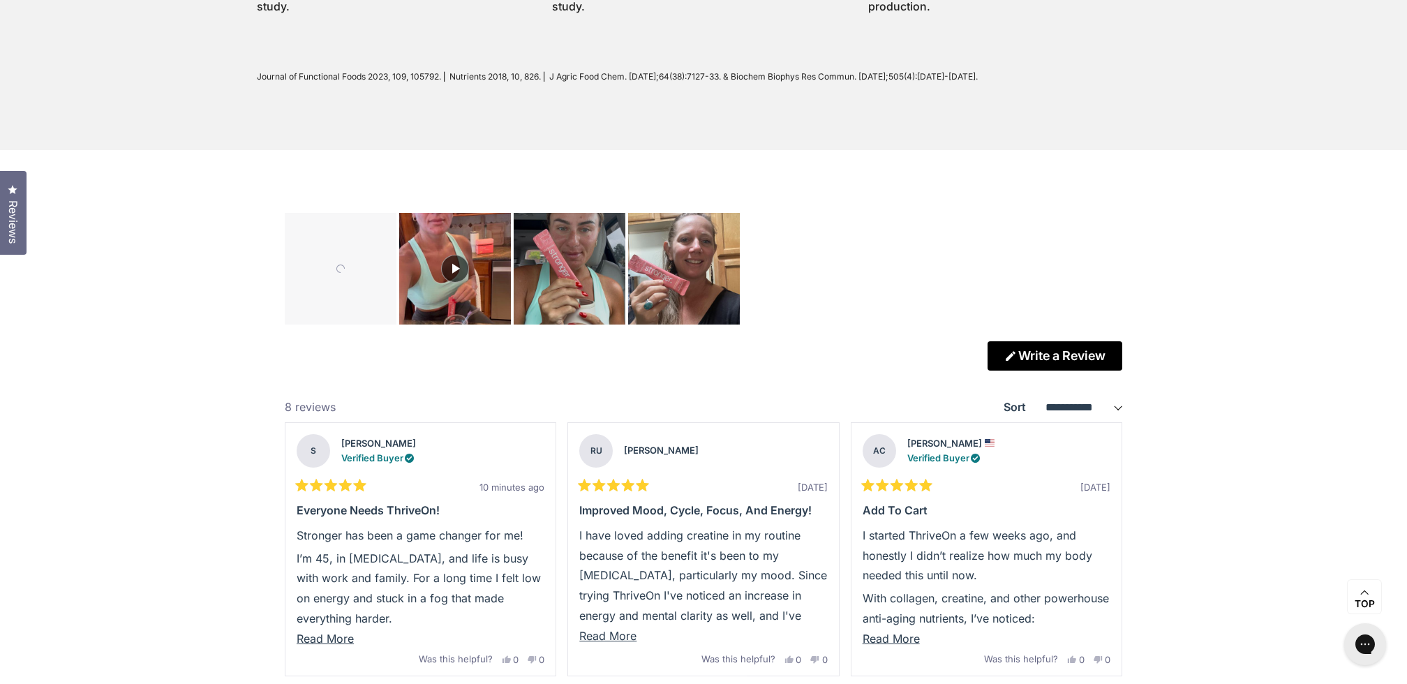
scroll to position [3778, 0]
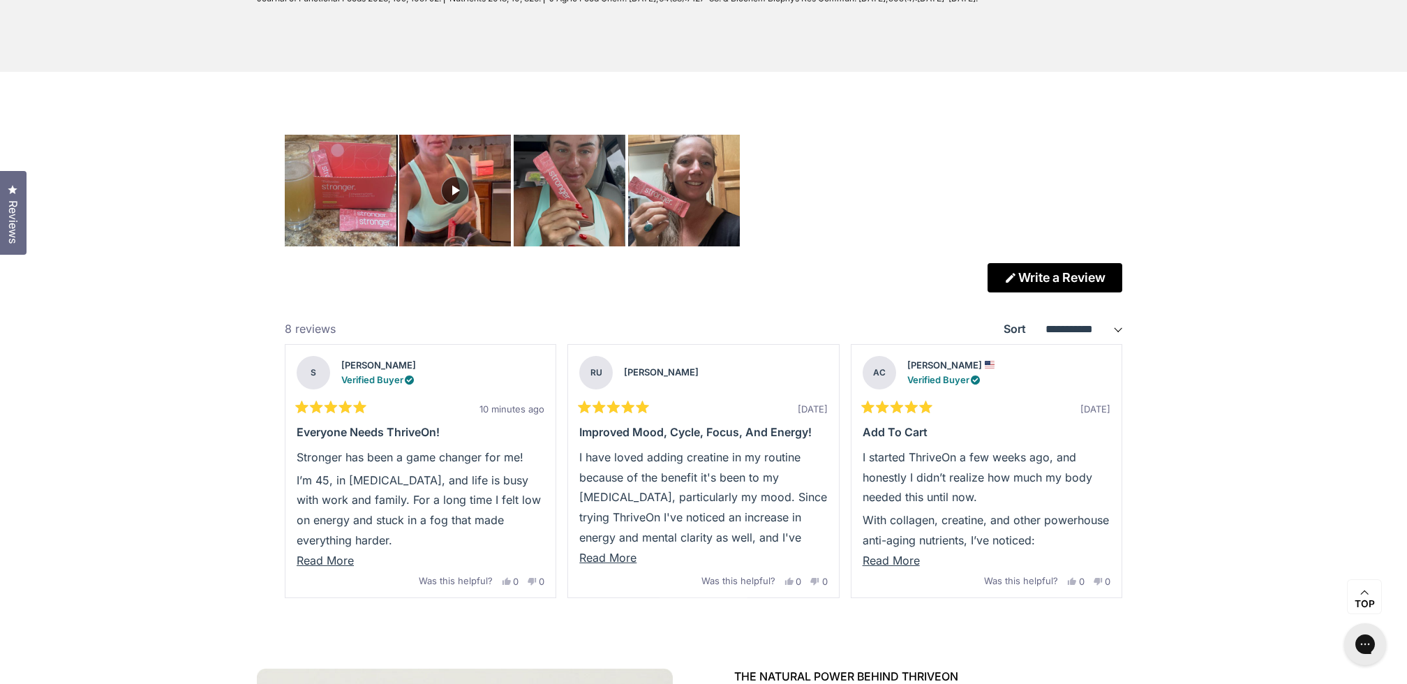
click at [366, 222] on img "Carousel of customer-uploaded media. Press left and right arrows to navigate. P…" at bounding box center [340, 190] width 117 height 117
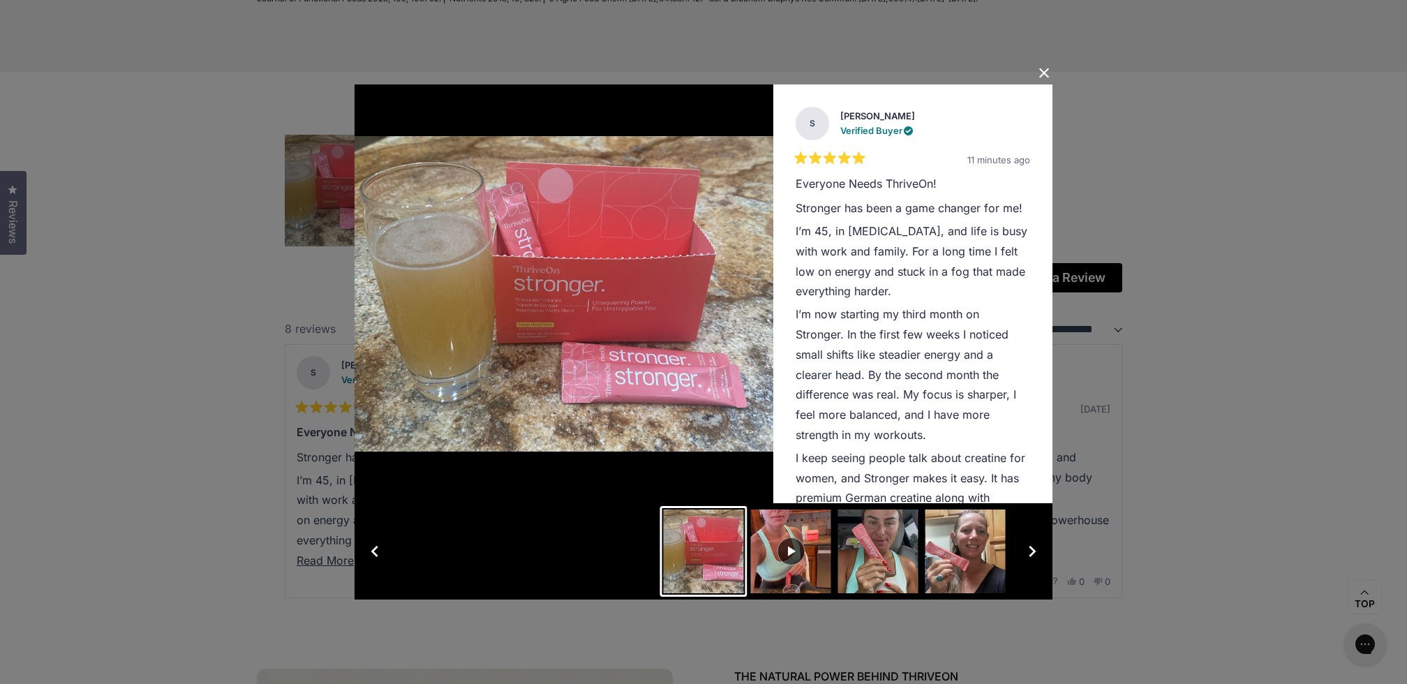
click at [1048, 70] on button "Close Dialog" at bounding box center [1044, 73] width 22 height 22
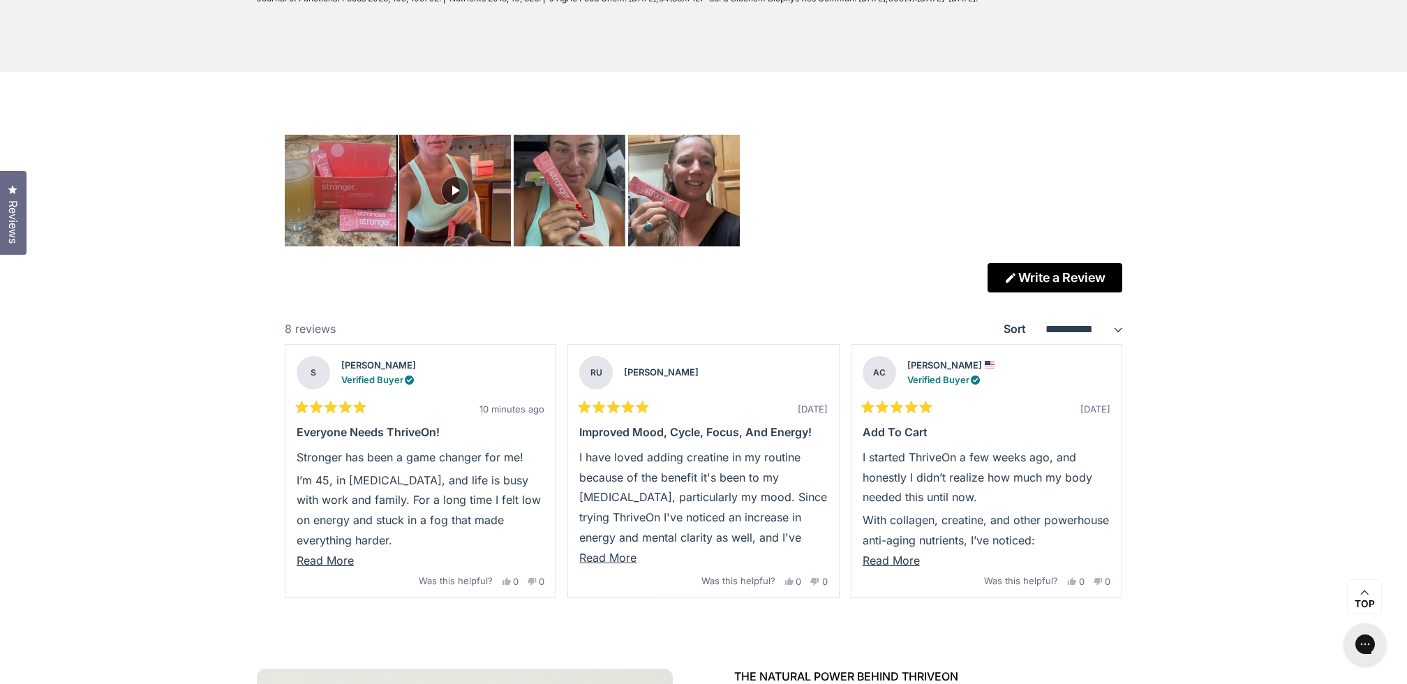
click at [355, 205] on img "Carousel of customer-uploaded media. Press left and right arrows to navigate. P…" at bounding box center [340, 190] width 117 height 117
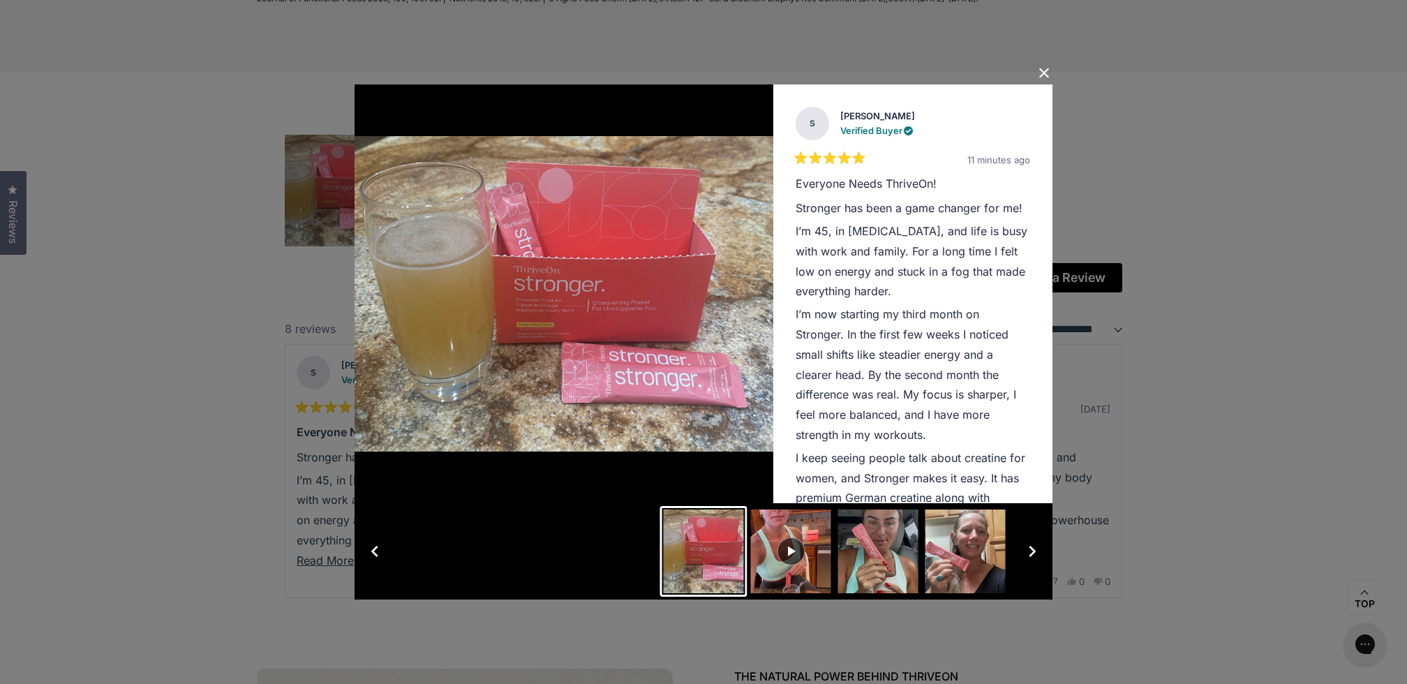
click at [816, 563] on button "Slide 2" at bounding box center [790, 551] width 87 height 91
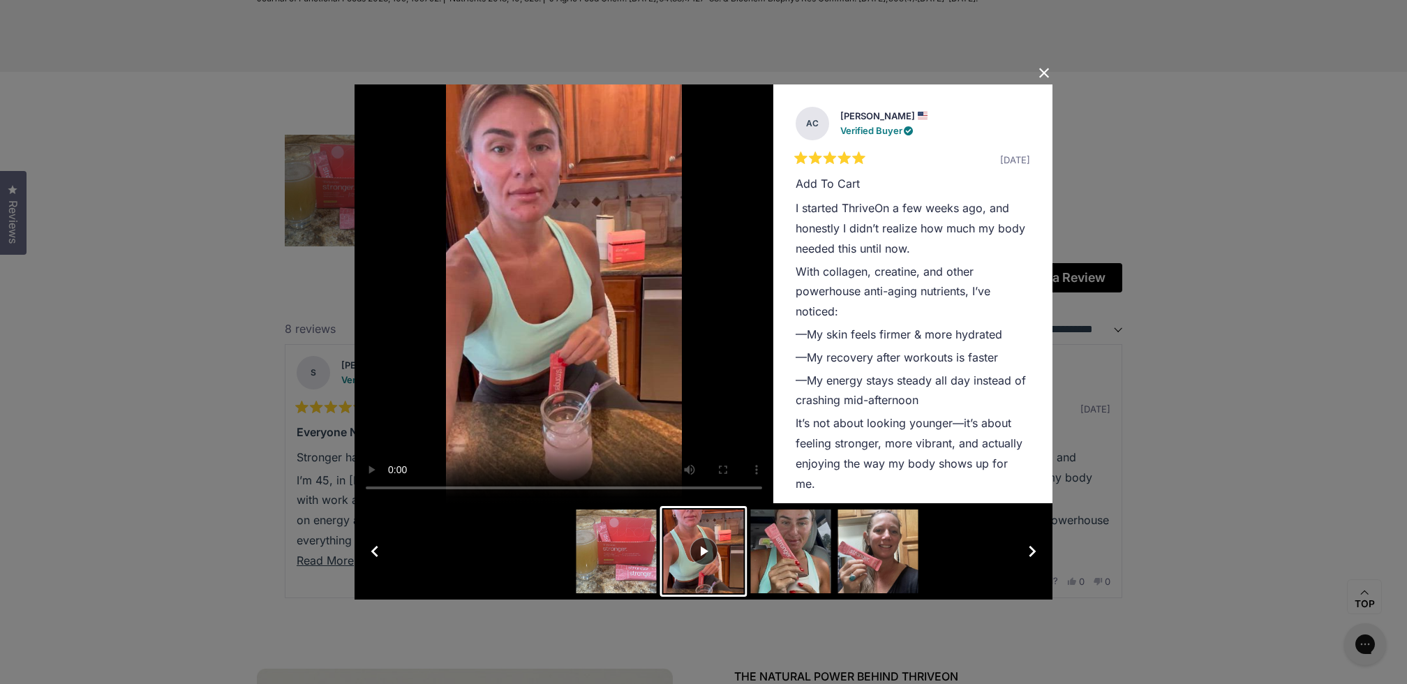
click at [784, 560] on button "Slide 3" at bounding box center [790, 551] width 87 height 91
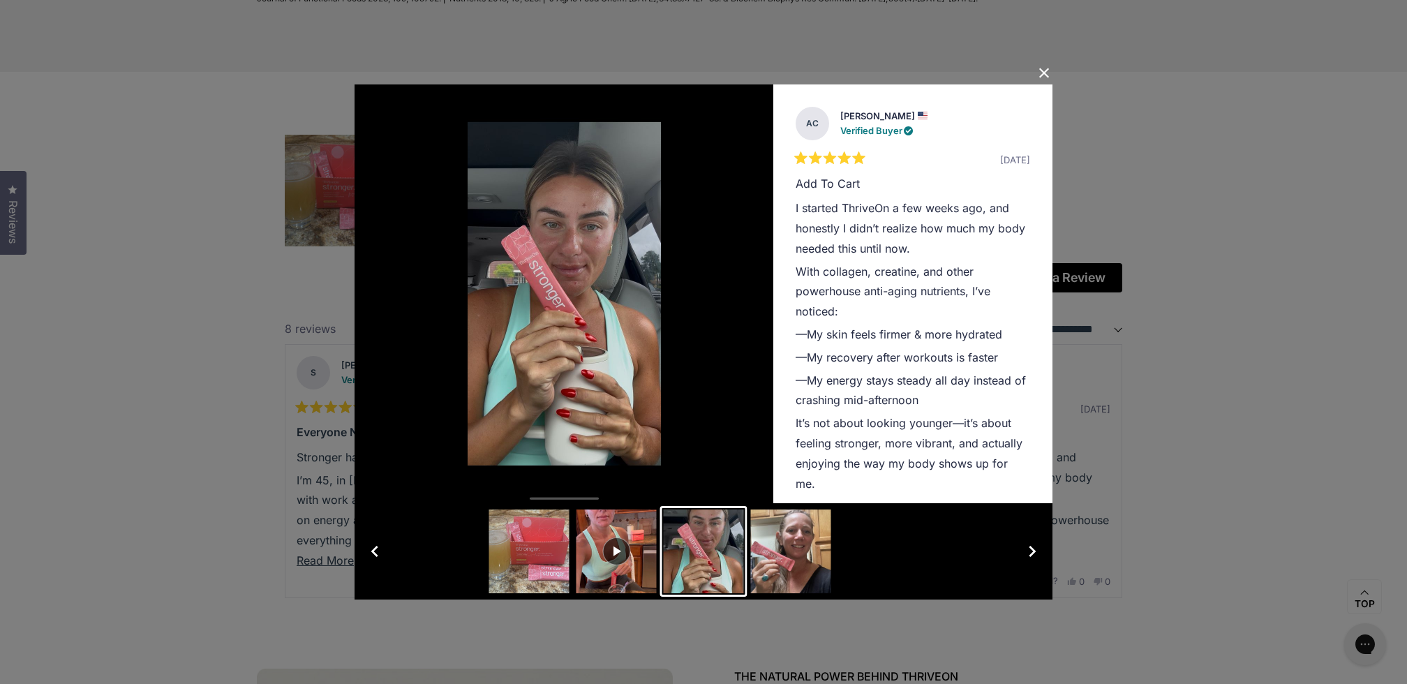
click at [811, 560] on button "Slide 4" at bounding box center [790, 551] width 87 height 91
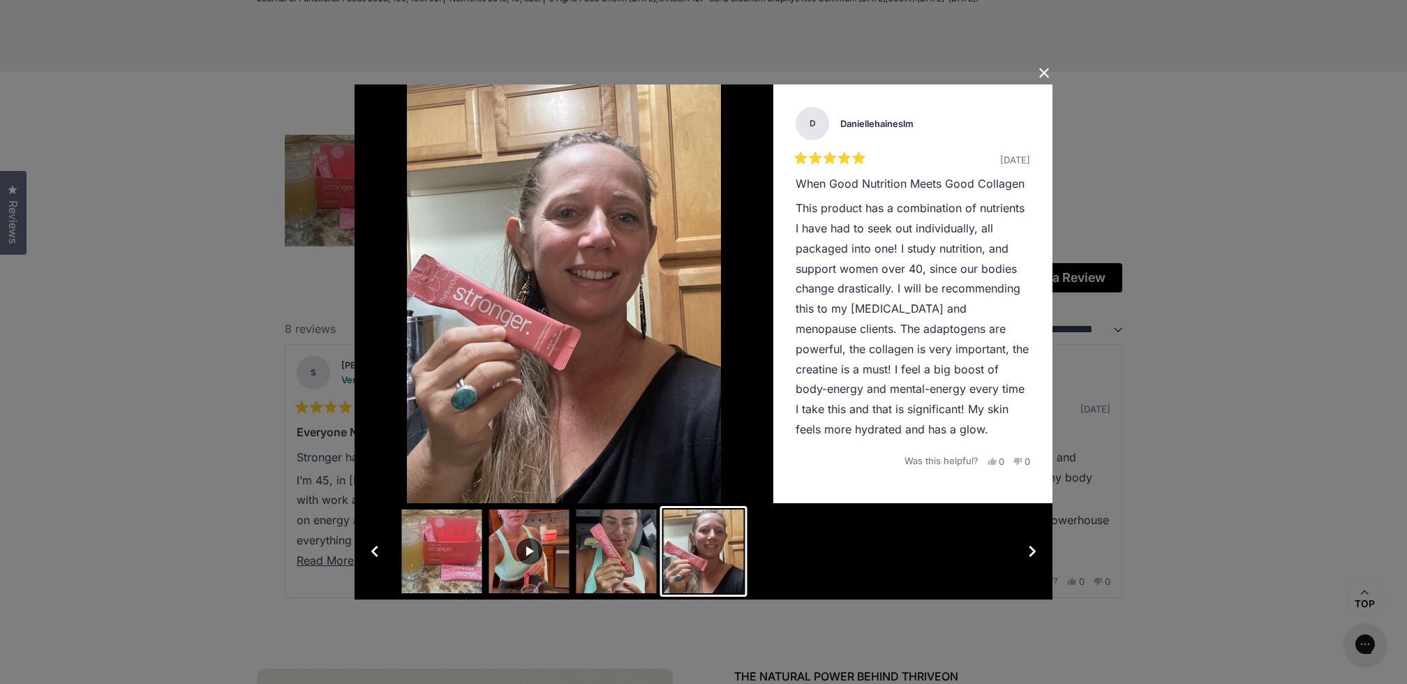
click at [1048, 71] on button "Close Dialog" at bounding box center [1044, 73] width 22 height 22
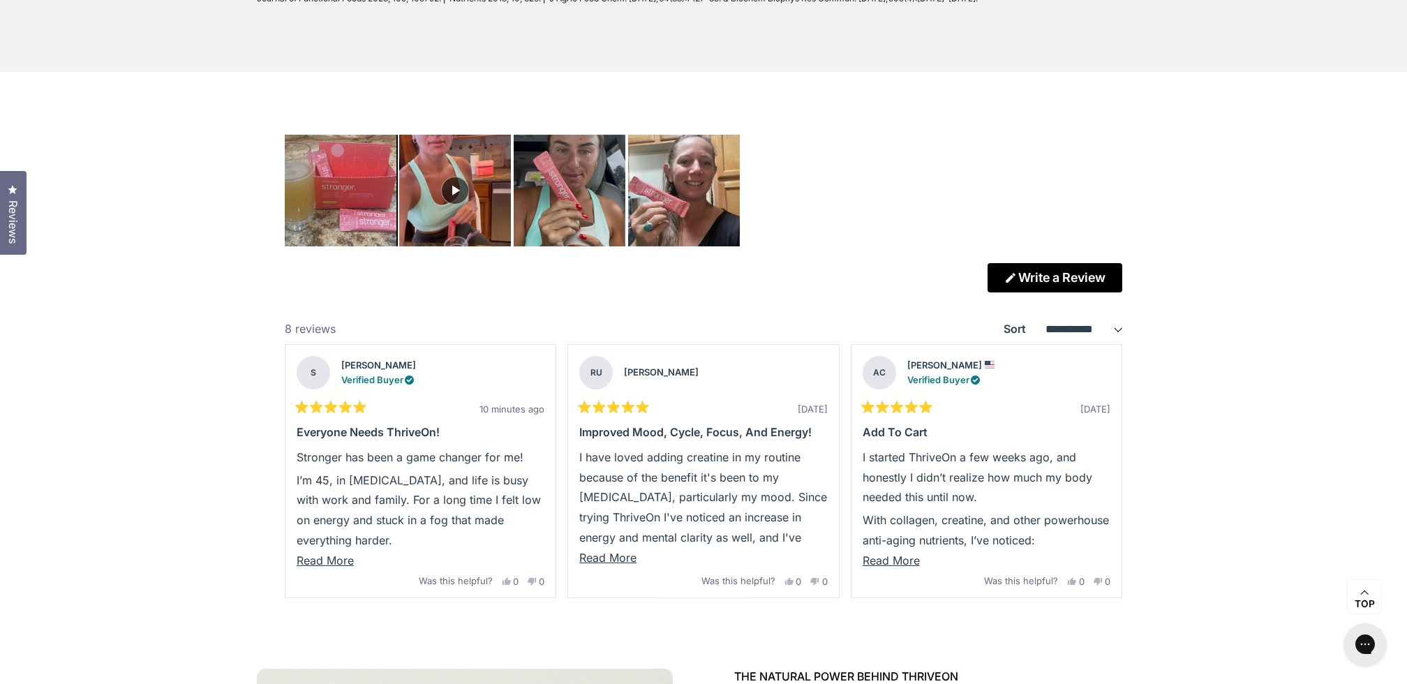
click at [361, 224] on img "Carousel of customer-uploaded media. Press left and right arrows to navigate. P…" at bounding box center [340, 190] width 117 height 117
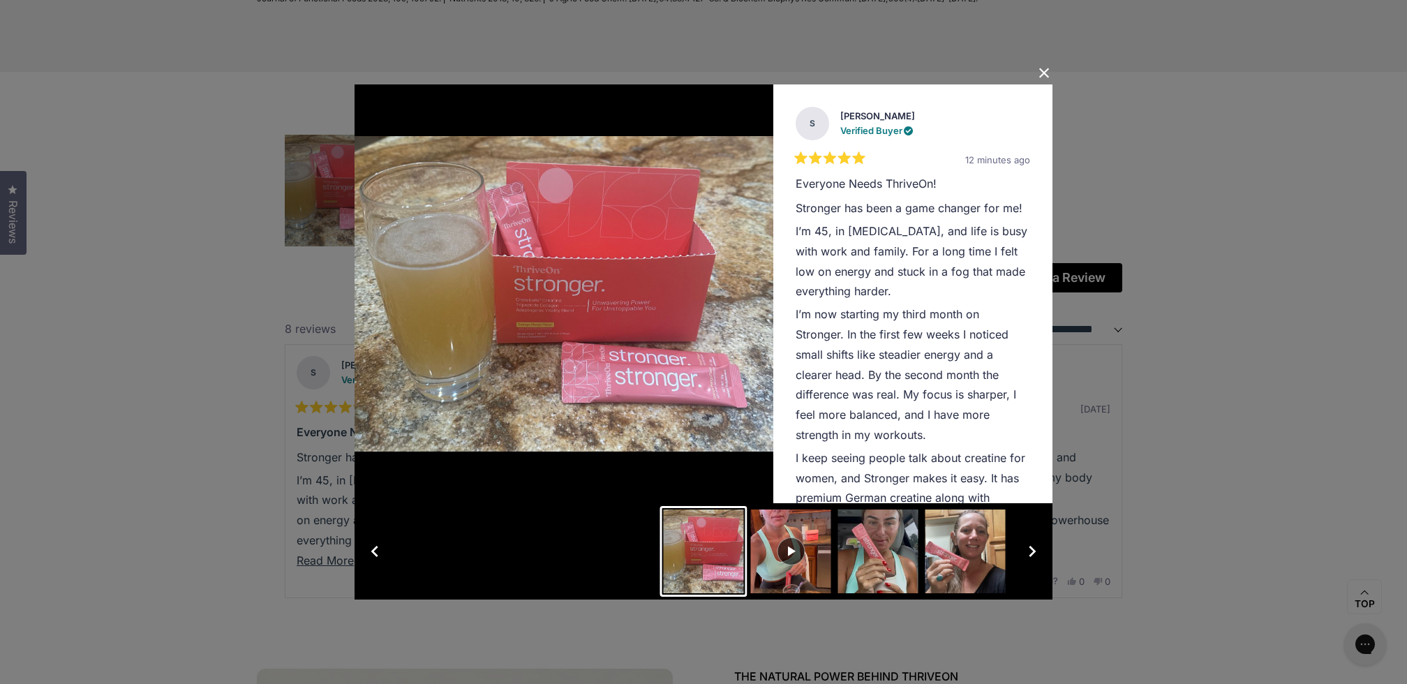
click at [819, 576] on button "Slide 2" at bounding box center [790, 551] width 87 height 91
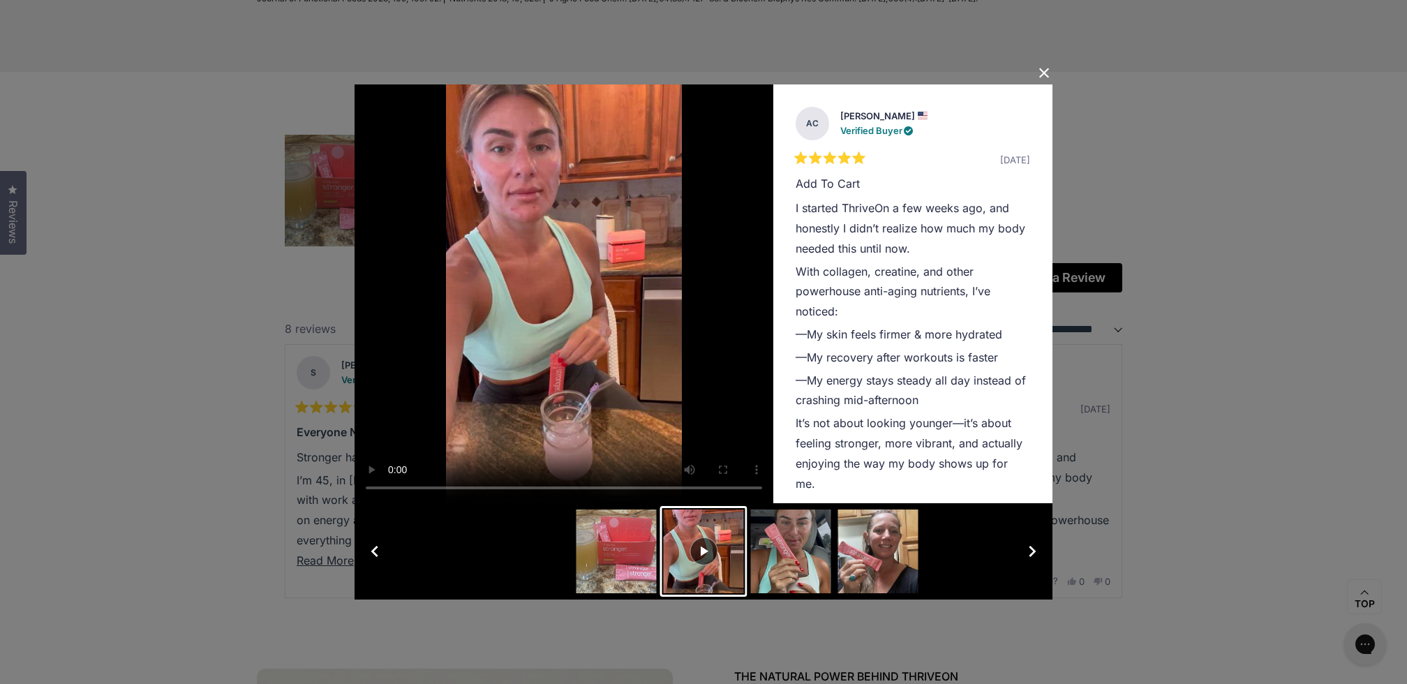
click at [1044, 72] on button "Close Dialog" at bounding box center [1044, 73] width 22 height 22
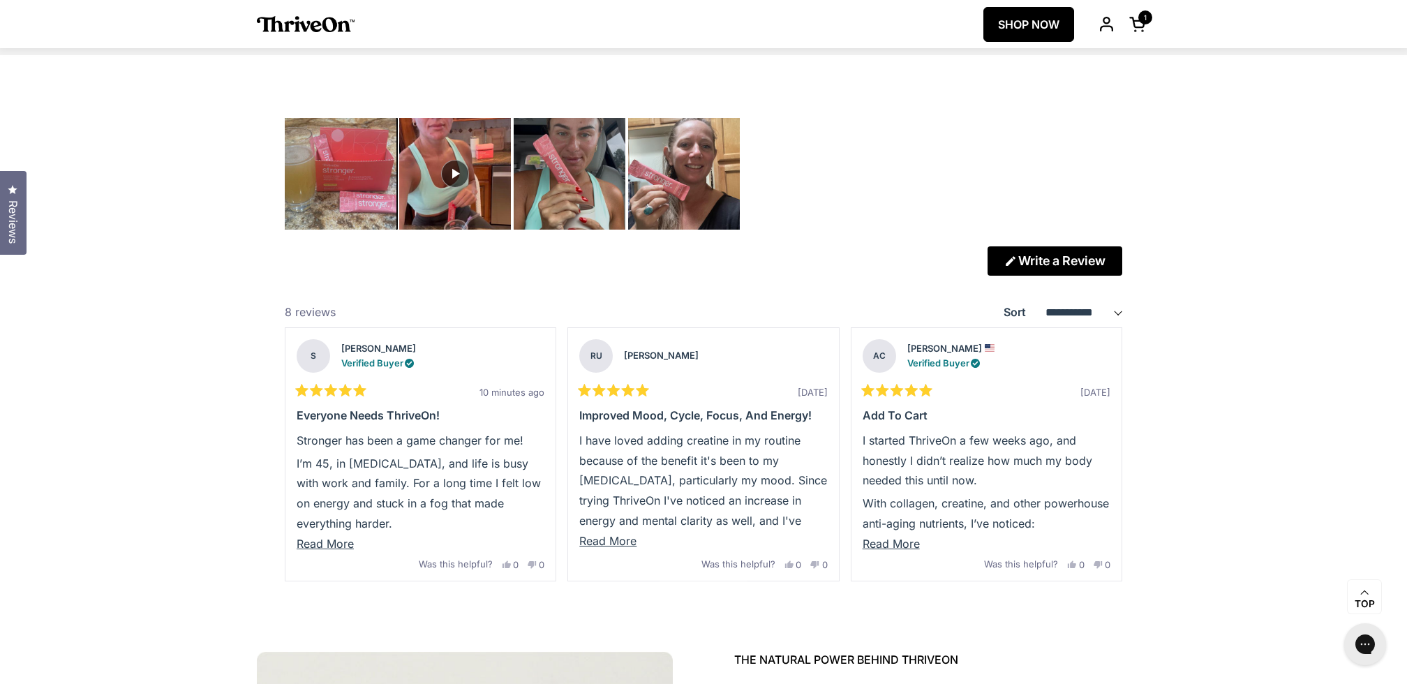
scroll to position [3789, 0]
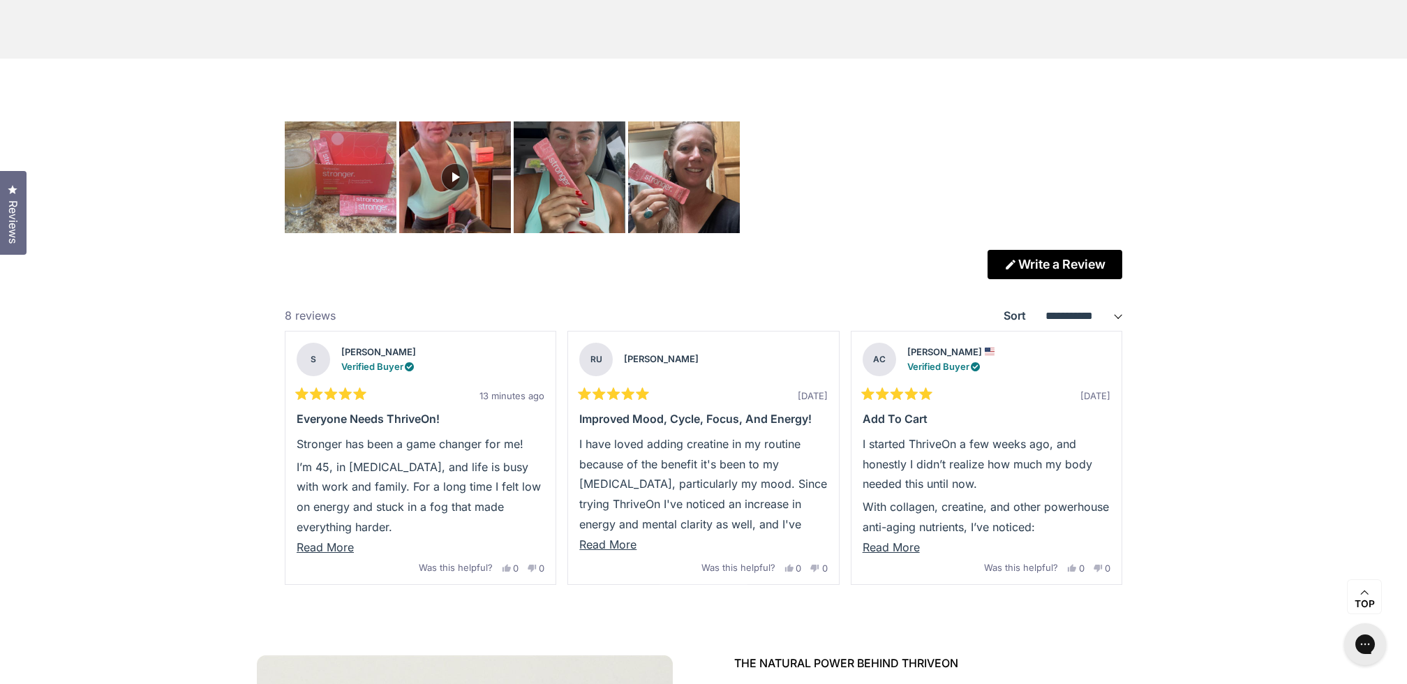
scroll to position [3725, 0]
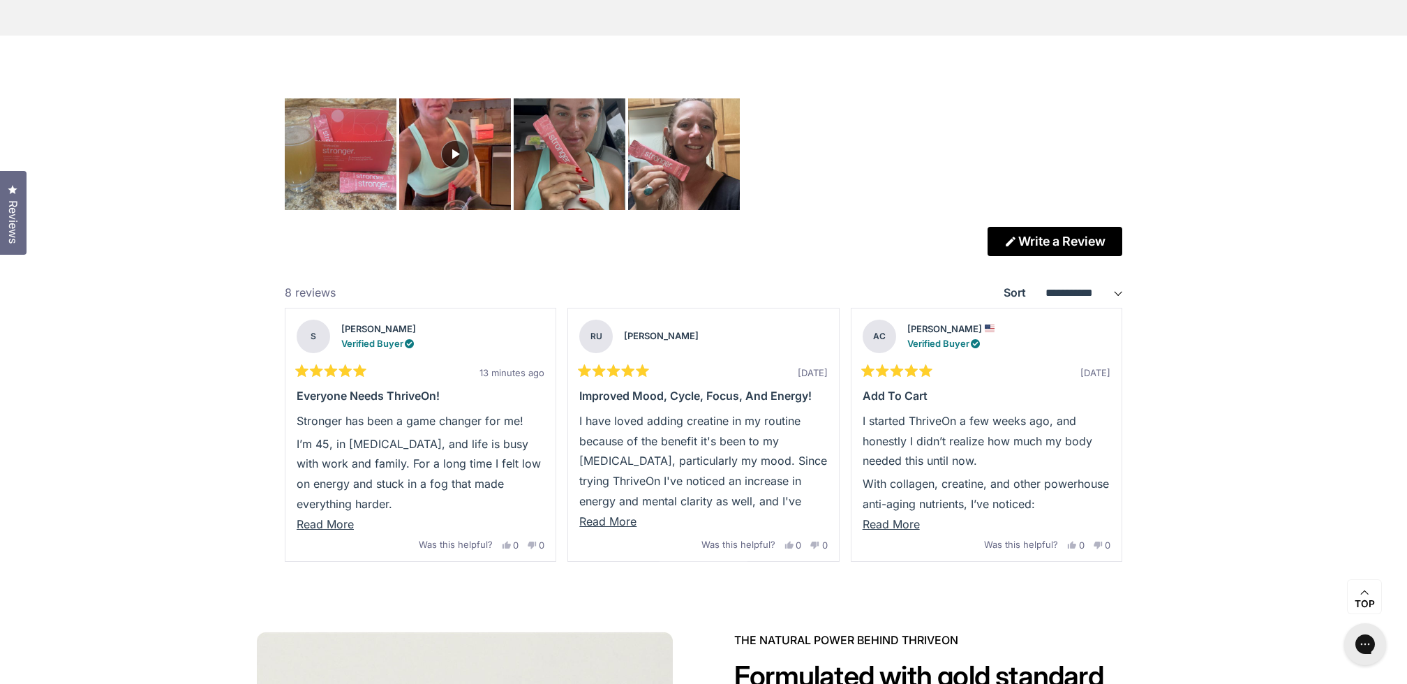
scroll to position [3817, 0]
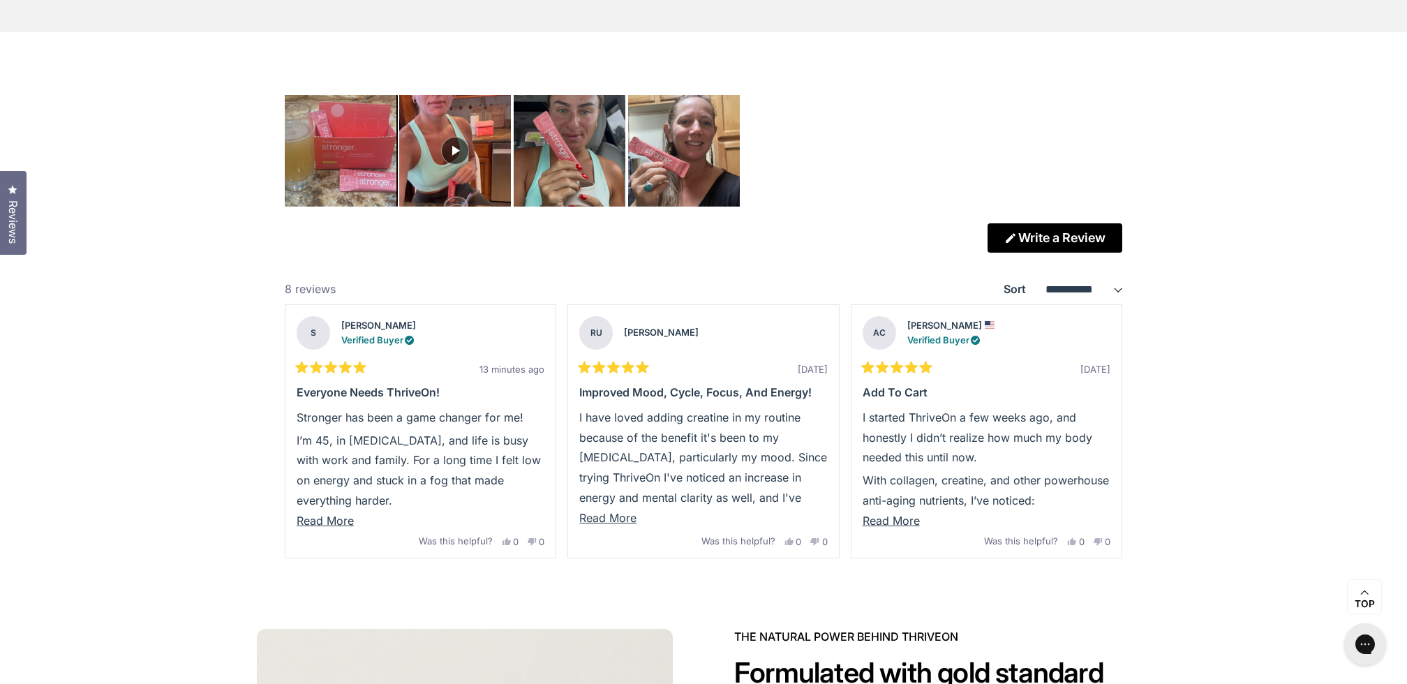
click at [382, 139] on img "Carousel of customer-uploaded media. Press left and right arrows to navigate. P…" at bounding box center [340, 150] width 117 height 117
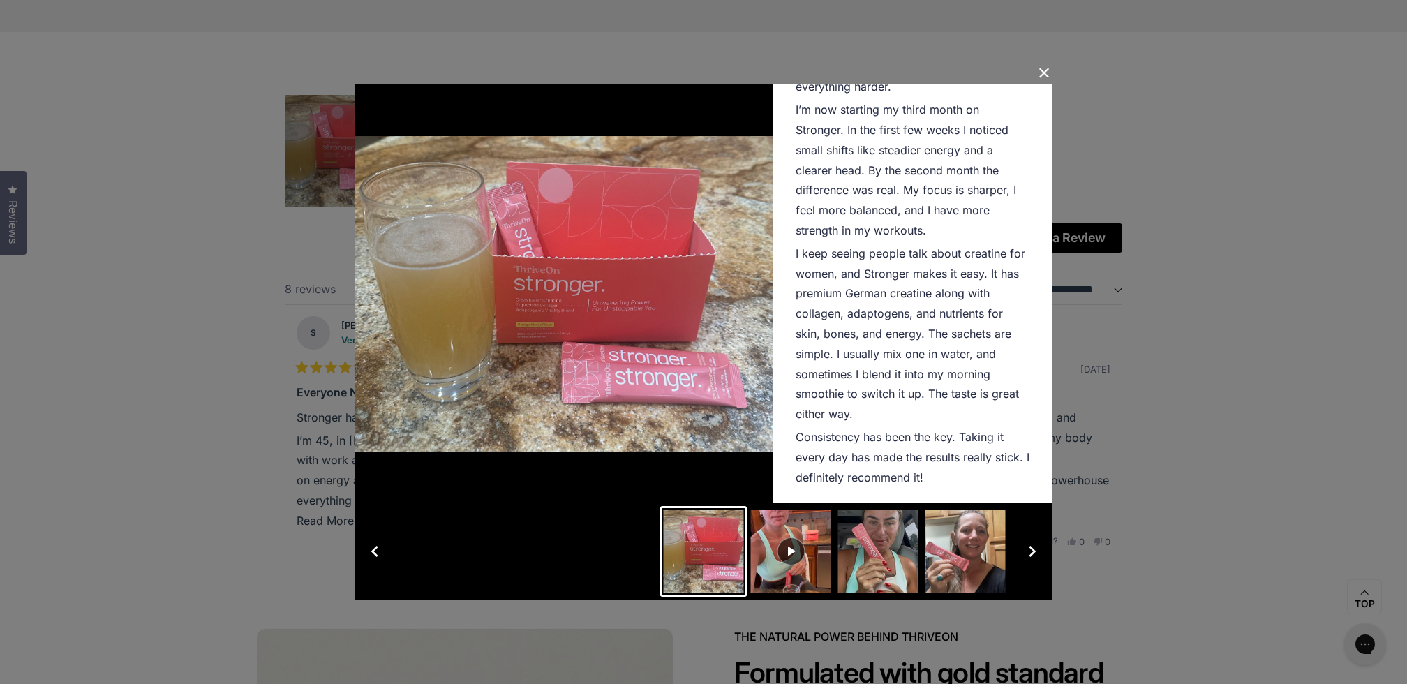
scroll to position [204, 0]
click at [1043, 75] on button "Close Dialog" at bounding box center [1044, 73] width 22 height 22
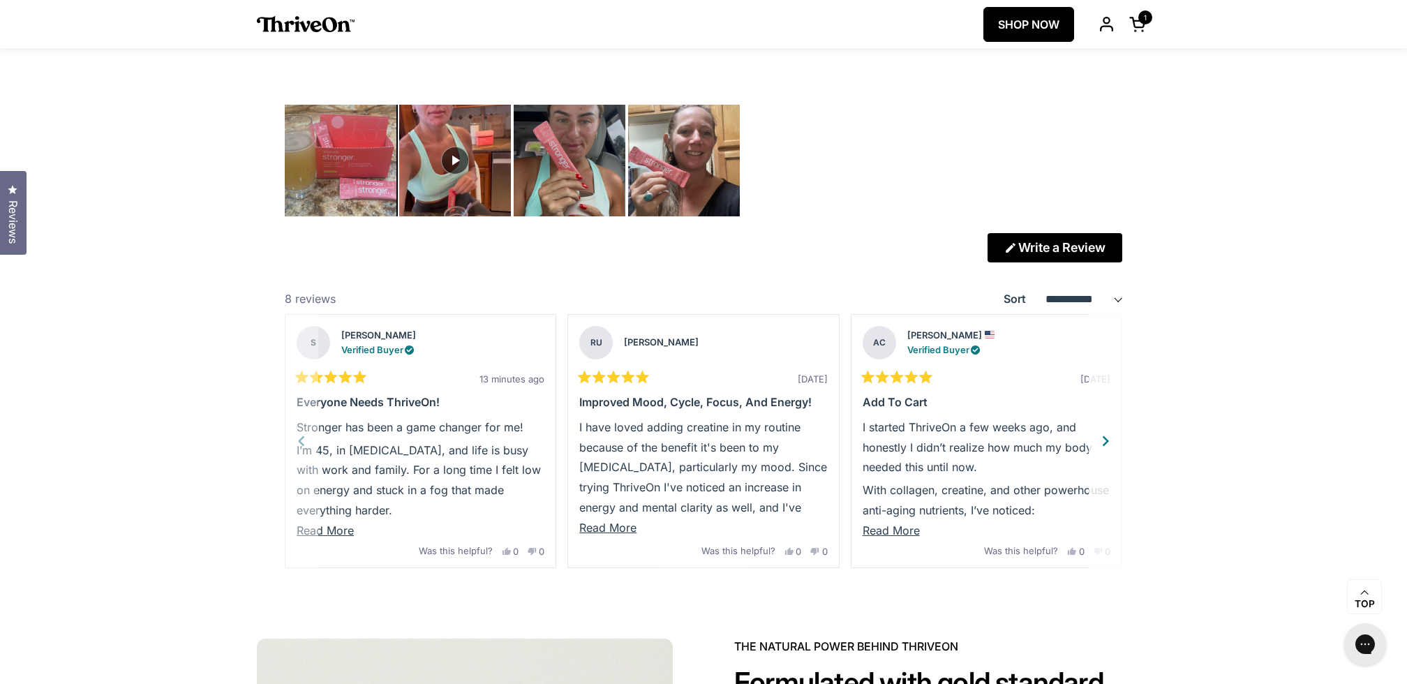
scroll to position [3808, 0]
click at [1108, 438] on div "Next" at bounding box center [1106, 441] width 21 height 21
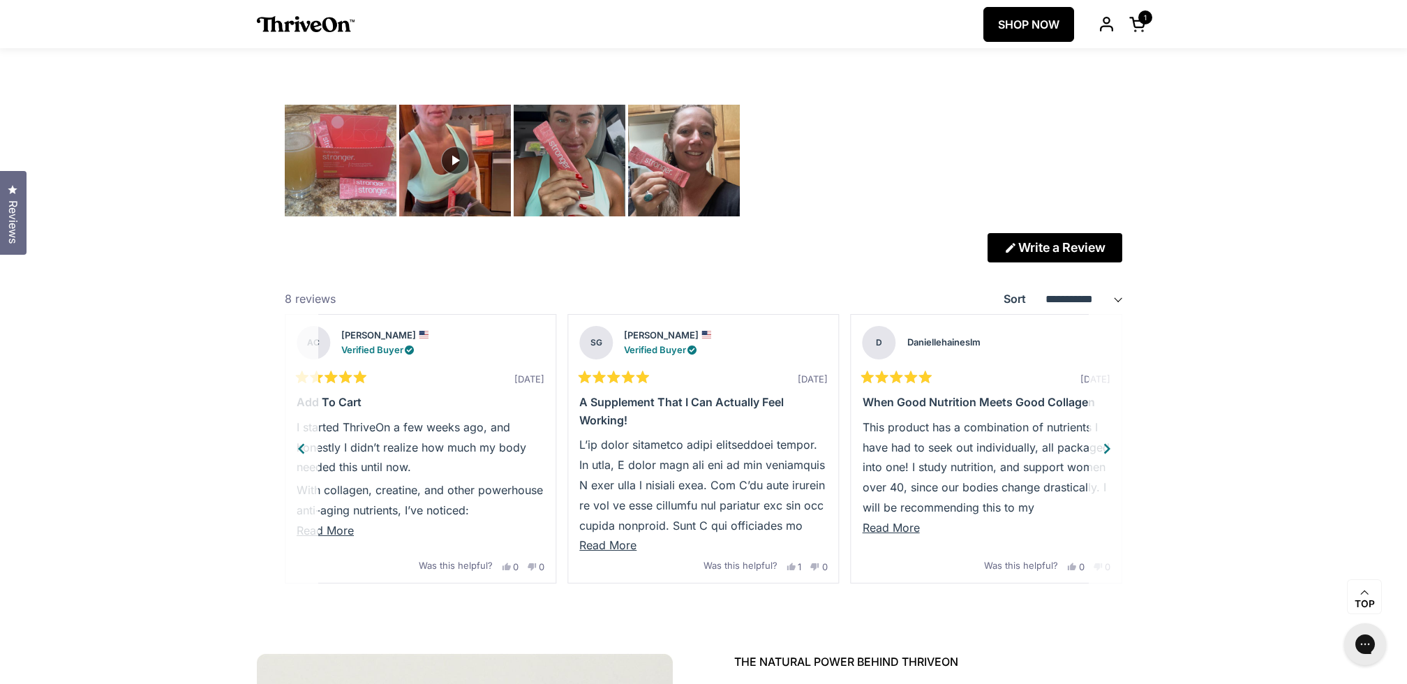
click at [1104, 439] on div "Next" at bounding box center [1106, 448] width 21 height 21
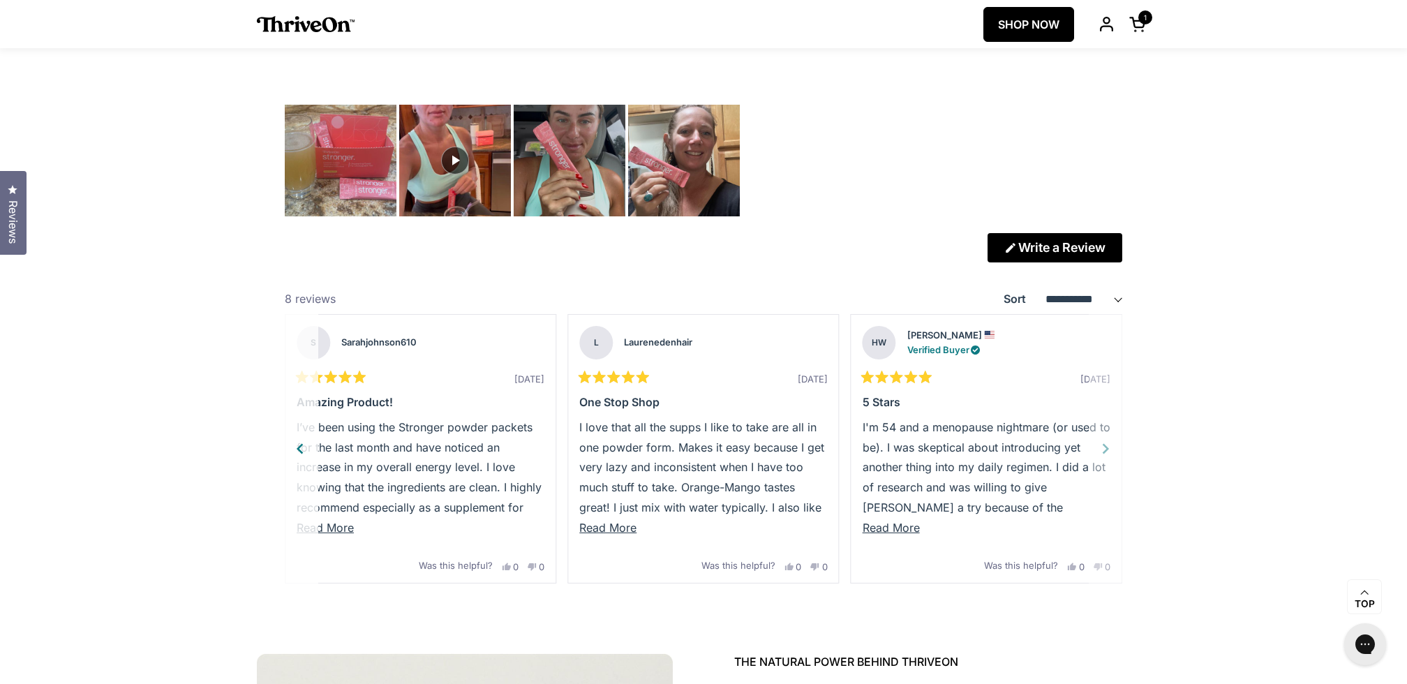
click at [306, 445] on div "Previous" at bounding box center [300, 448] width 21 height 21
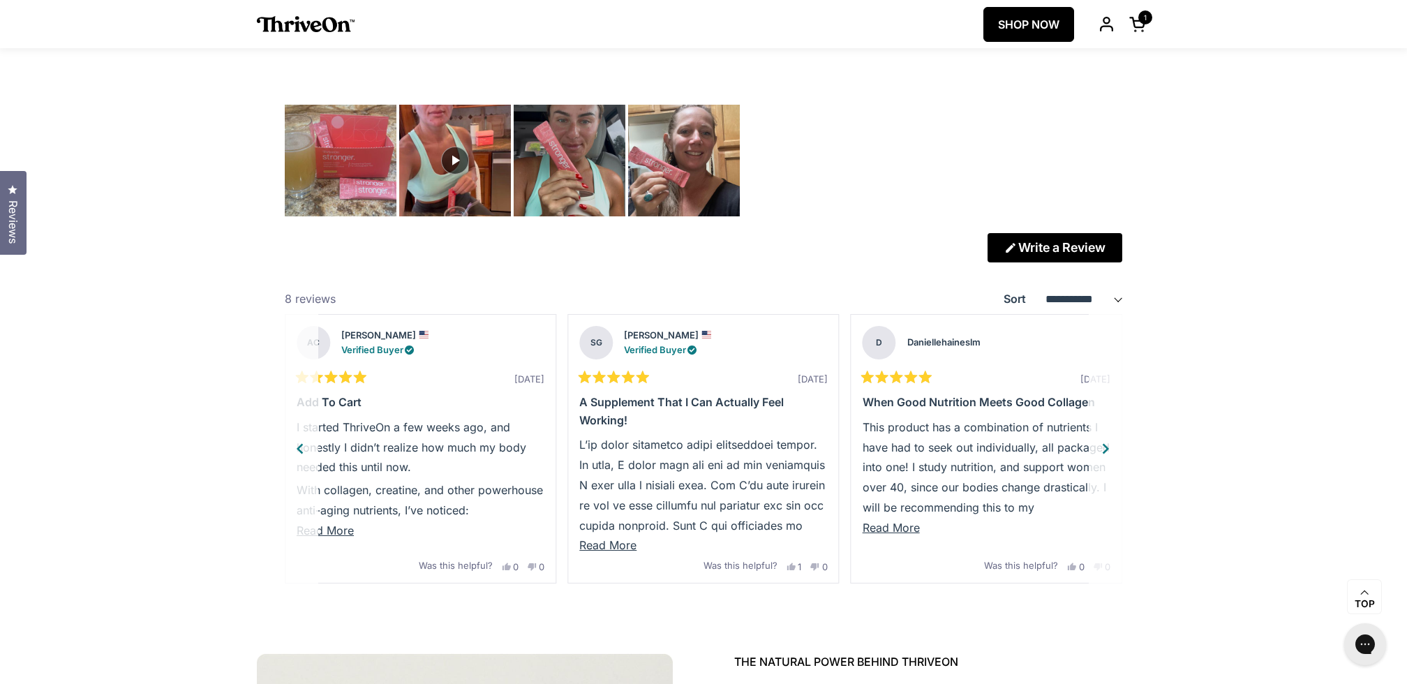
click at [306, 445] on div "Previous" at bounding box center [300, 448] width 21 height 21
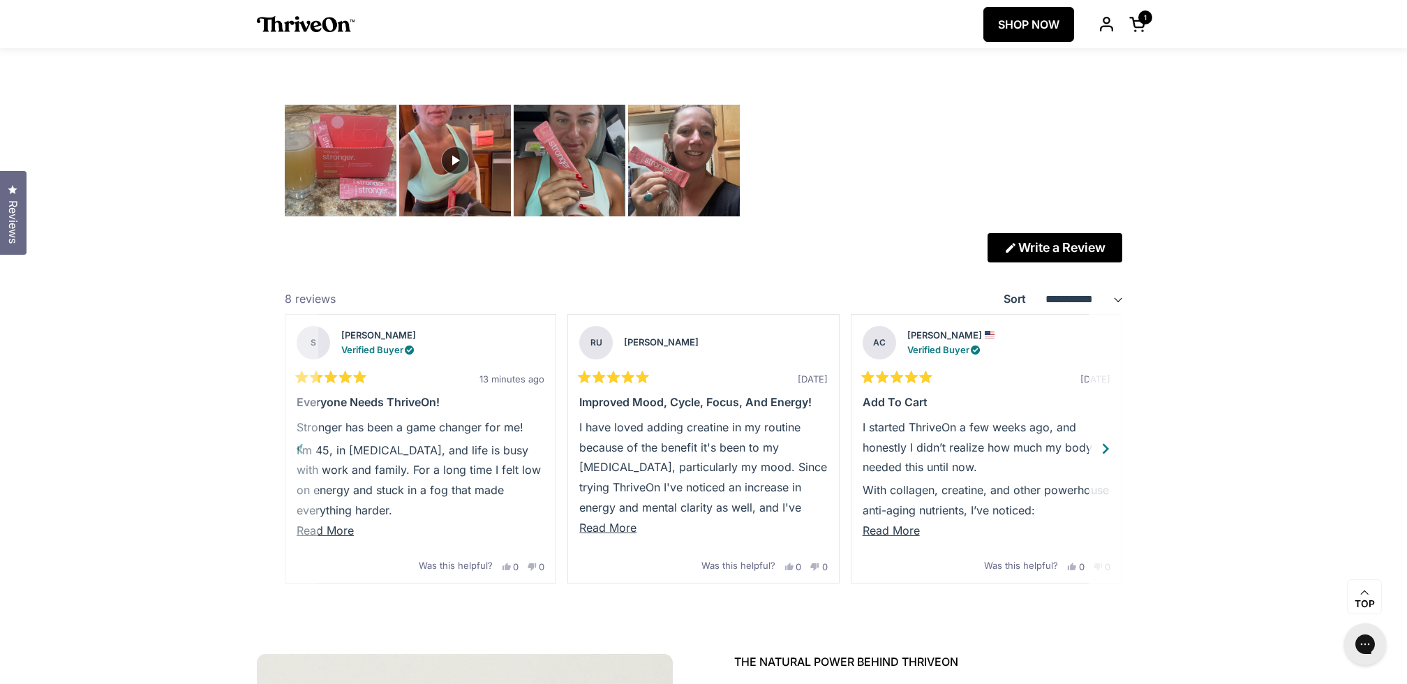
click at [306, 445] on p "I’m 45, in [MEDICAL_DATA], and life is busy with work and family. For a long ti…" at bounding box center [421, 480] width 248 height 80
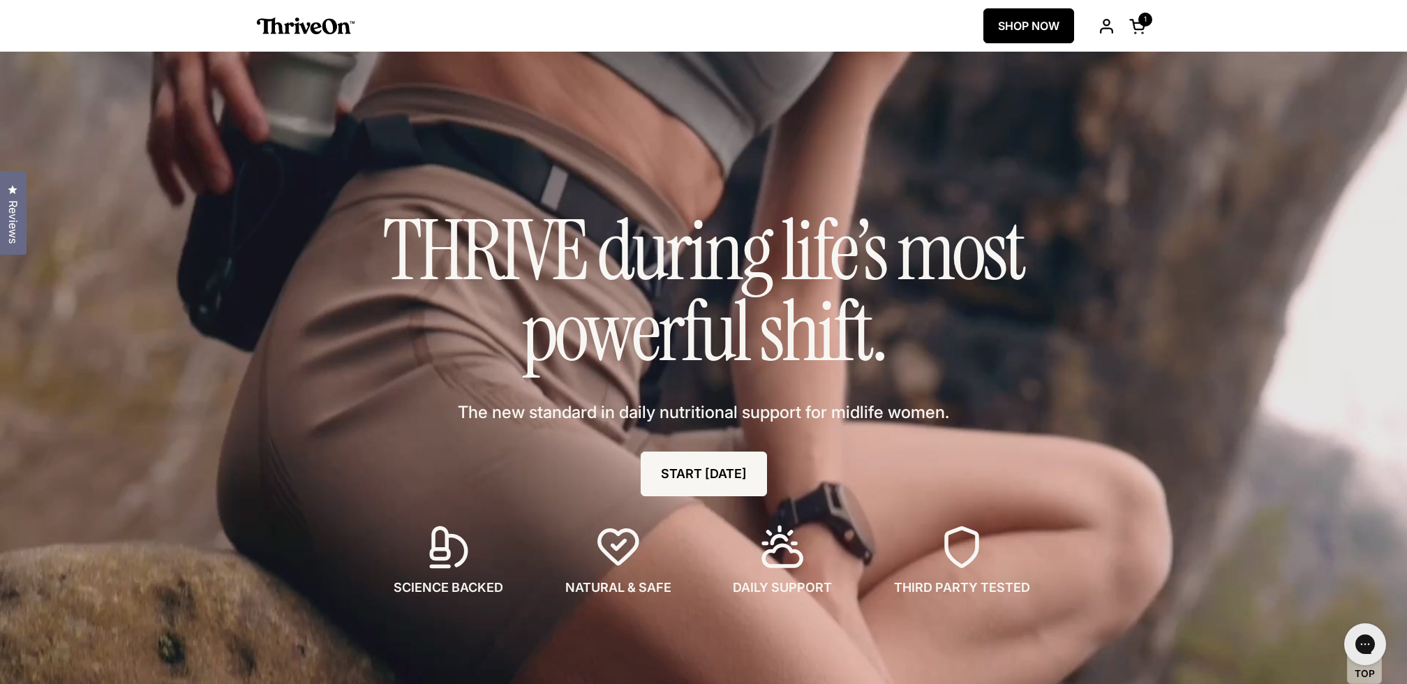
scroll to position [0, 0]
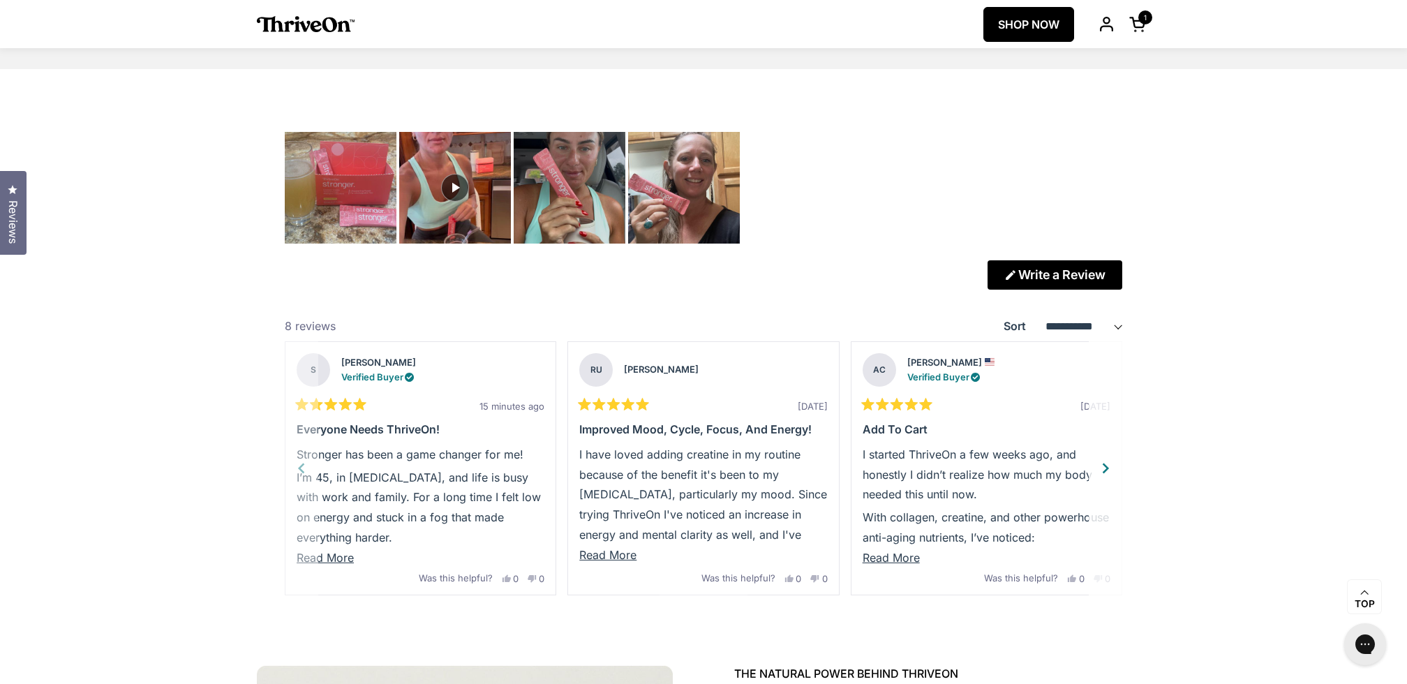
scroll to position [3773, 0]
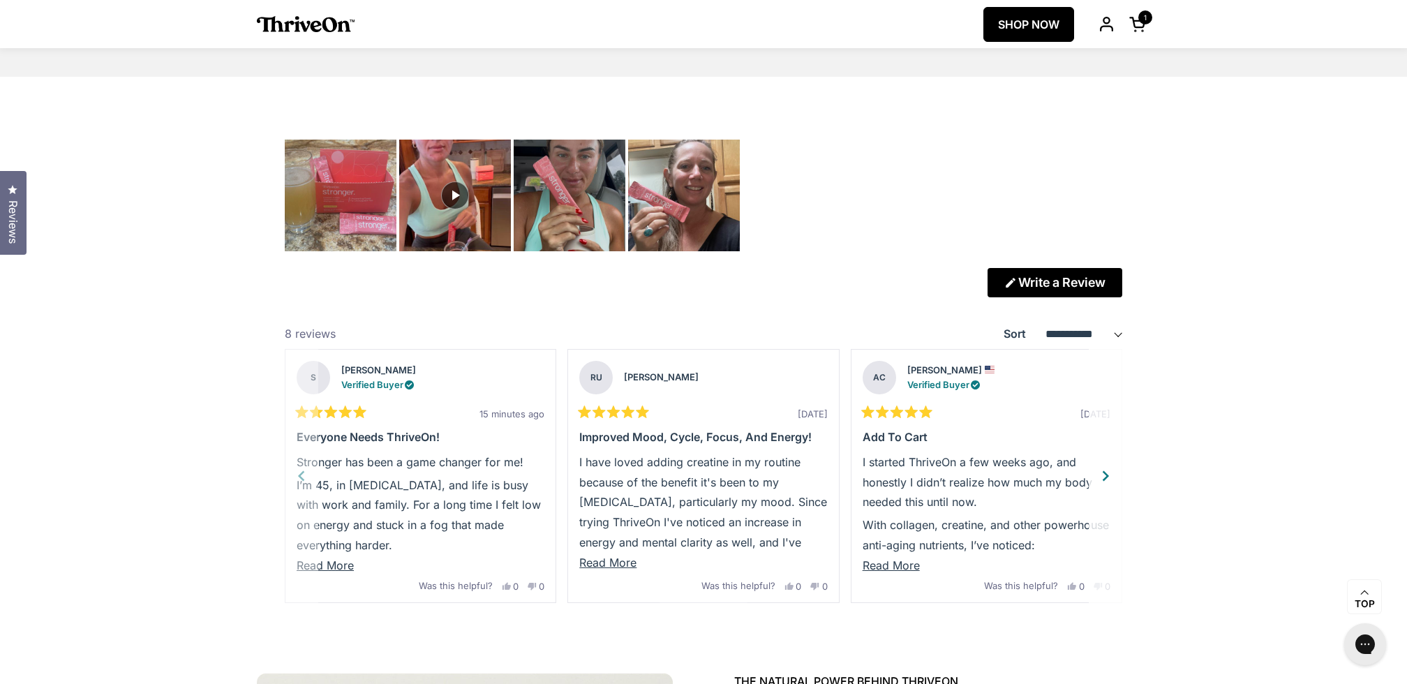
click at [456, 490] on p "I’m 45, in [MEDICAL_DATA], and life is busy with work and family. For a long ti…" at bounding box center [421, 515] width 248 height 80
click at [321, 565] on span "Read More" at bounding box center [325, 565] width 57 height 14
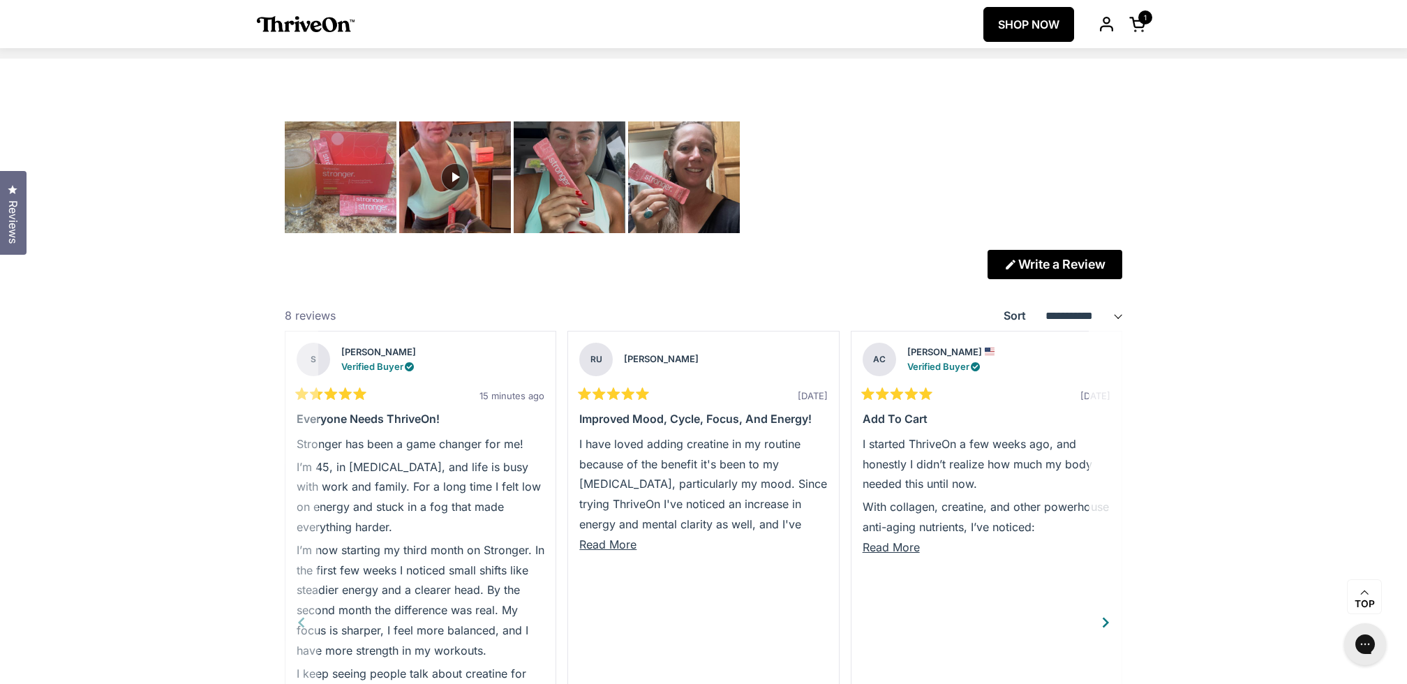
scroll to position [3789, 0]
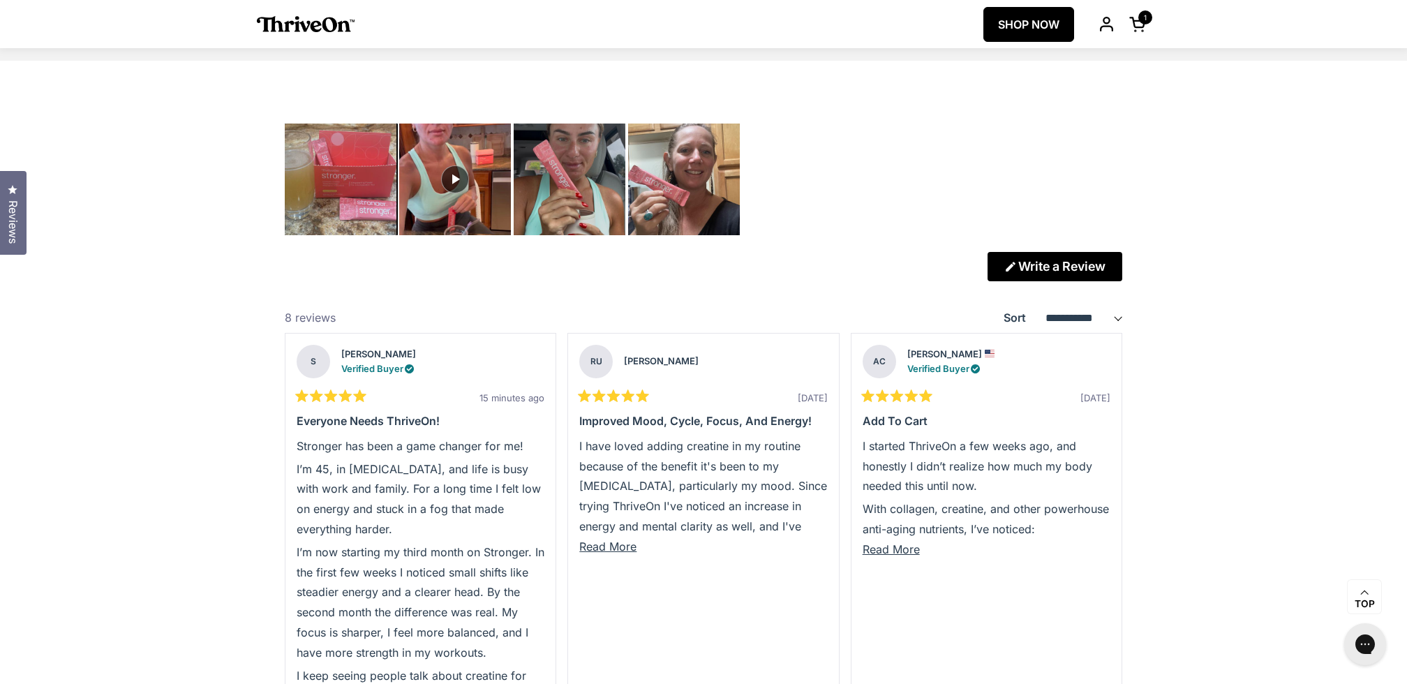
click at [361, 211] on img "Carousel of customer-uploaded media. Press left and right arrows to navigate. P…" at bounding box center [340, 179] width 117 height 117
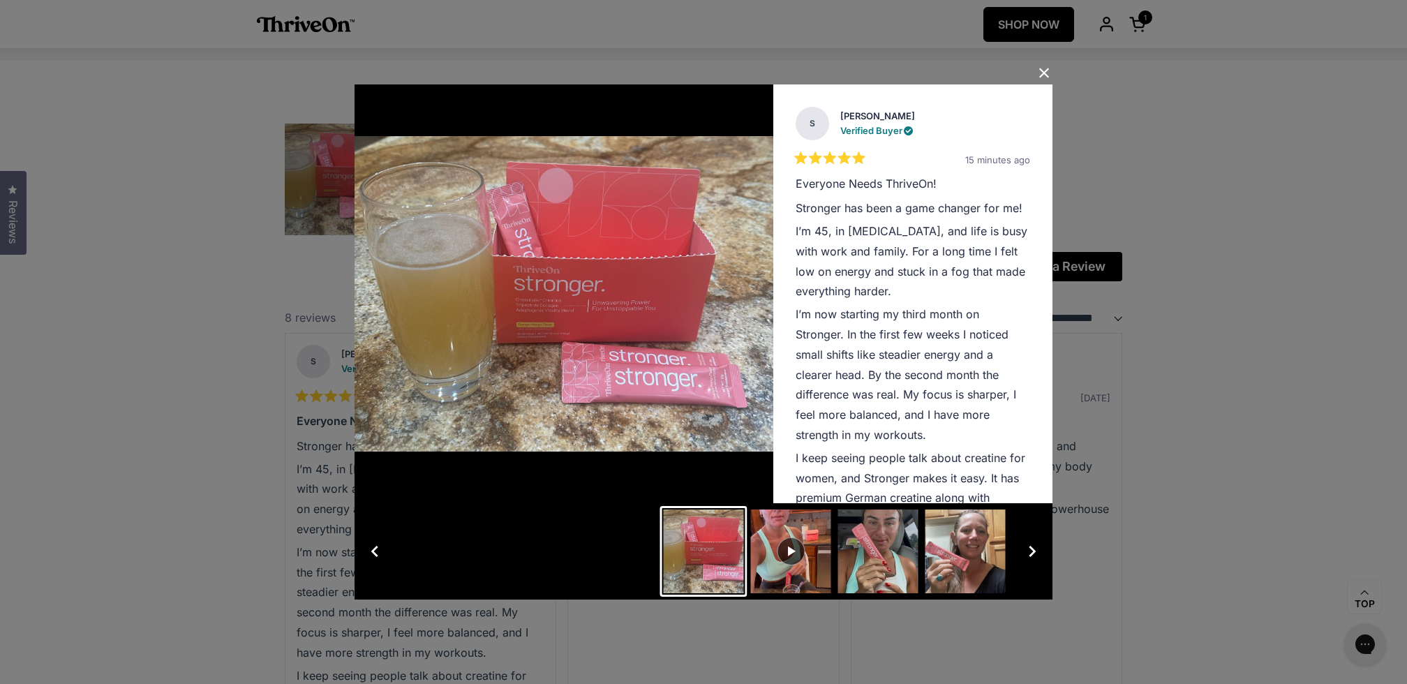
click at [1045, 73] on button "Close Dialog" at bounding box center [1044, 73] width 22 height 22
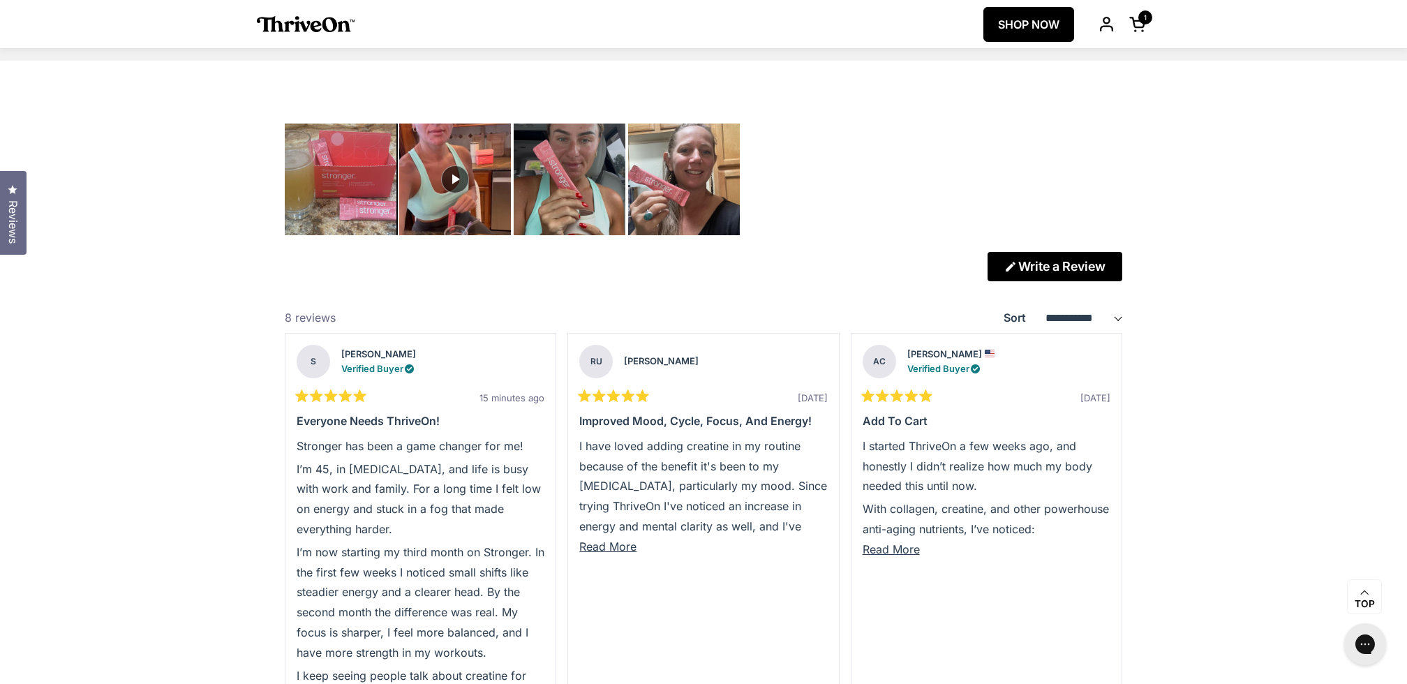
click at [355, 210] on img "Carousel of customer-uploaded media. Press left and right arrows to navigate. P…" at bounding box center [340, 179] width 117 height 117
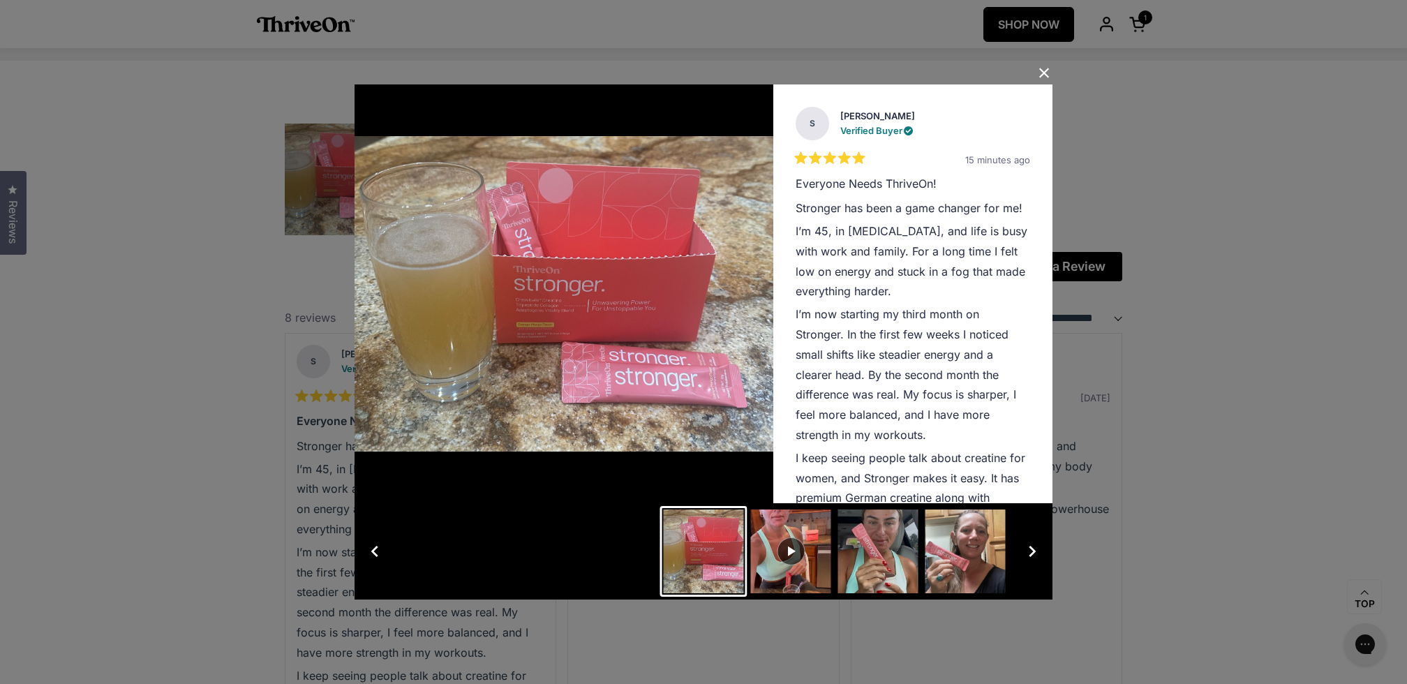
click at [1231, 213] on div "User Media and Reviews Gallery S Sam Verified Buyer Rated 5 out of 5 stars 15 m…" at bounding box center [703, 342] width 1407 height 684
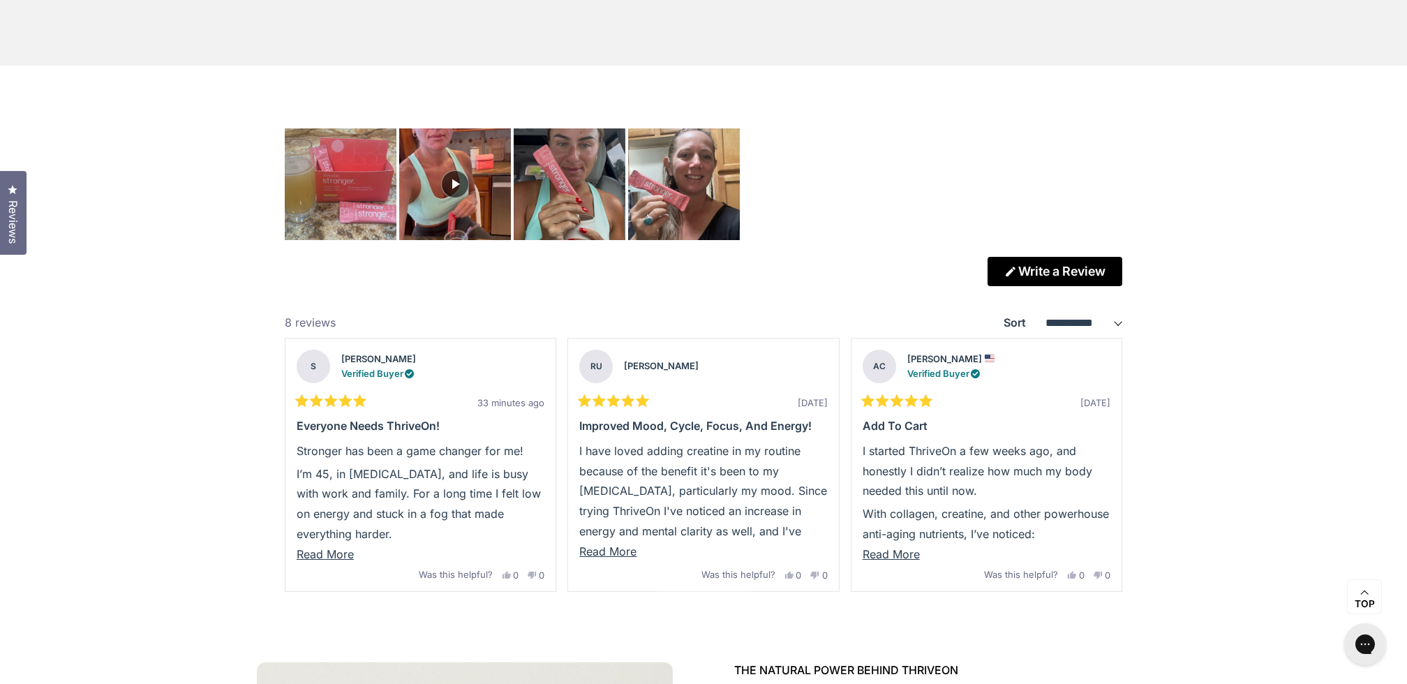
scroll to position [3789, 0]
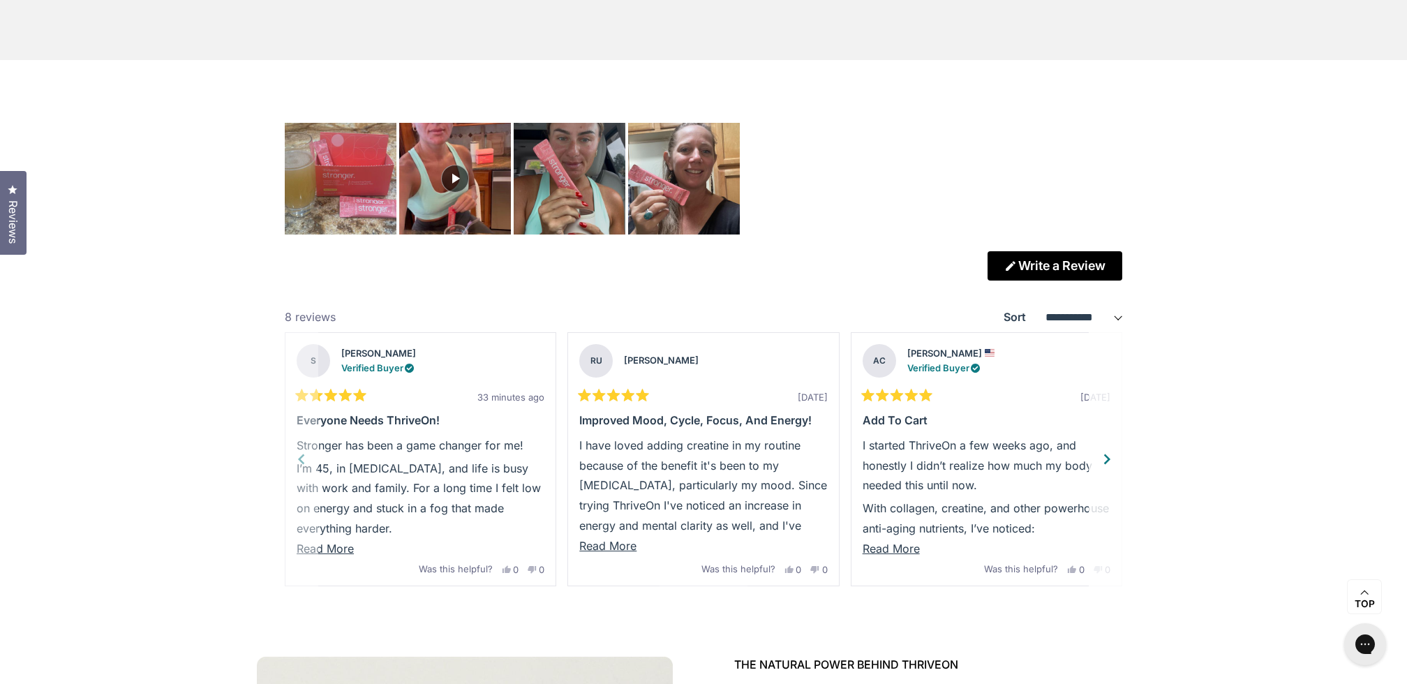
click at [1108, 454] on div "Next" at bounding box center [1106, 459] width 21 height 21
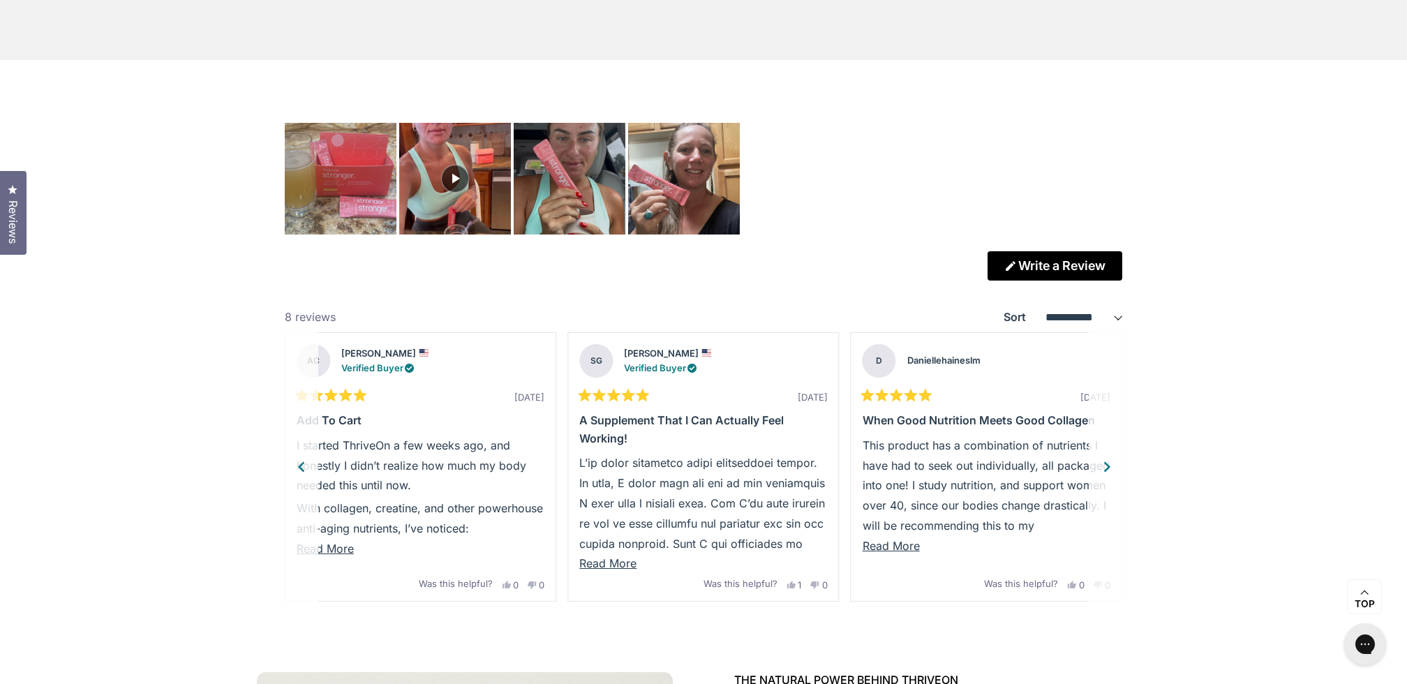
click at [1107, 458] on div "Next" at bounding box center [1106, 466] width 21 height 21
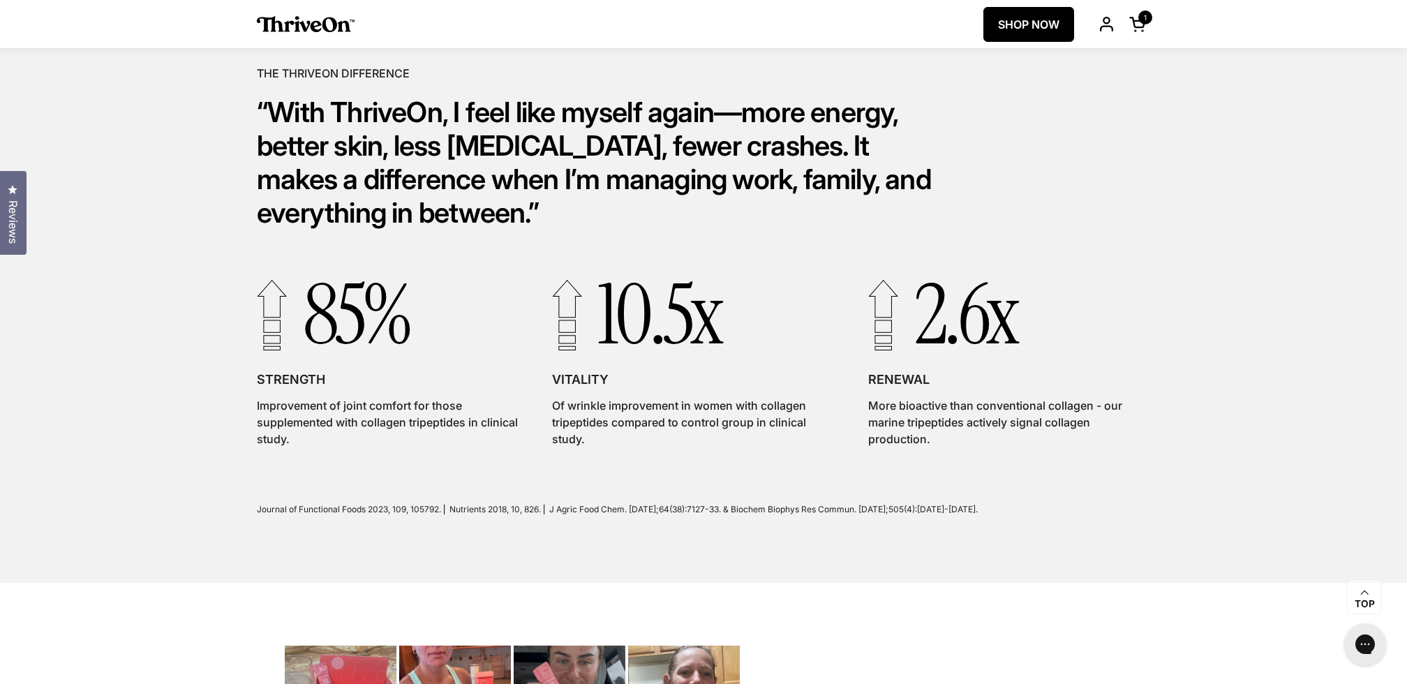
scroll to position [3189, 0]
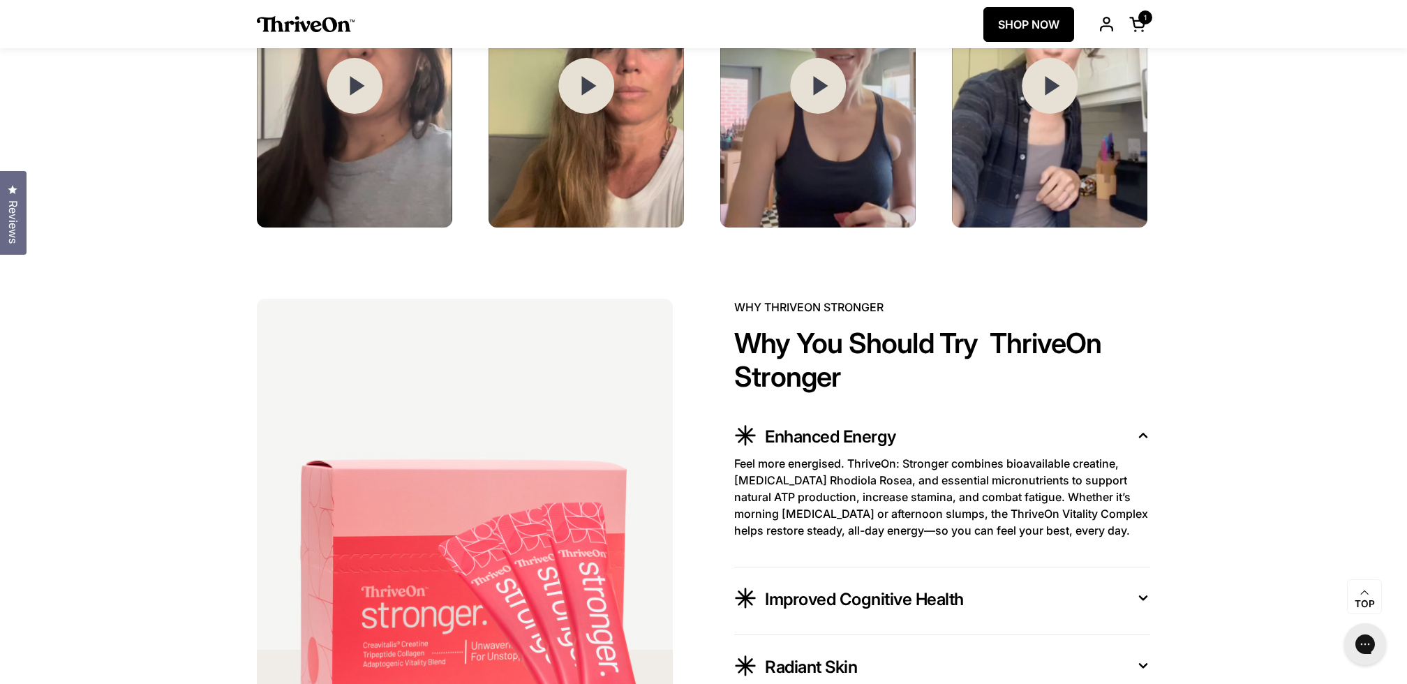
scroll to position [2267, 0]
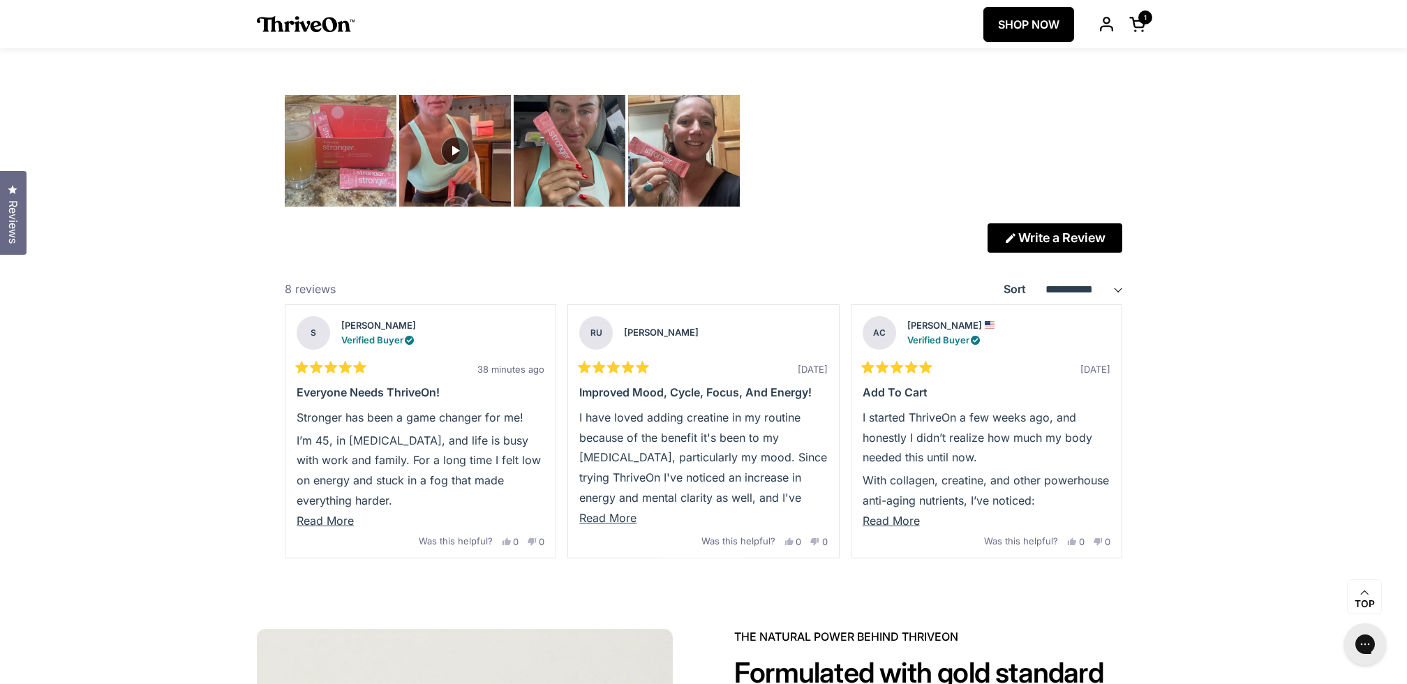
scroll to position [3808, 0]
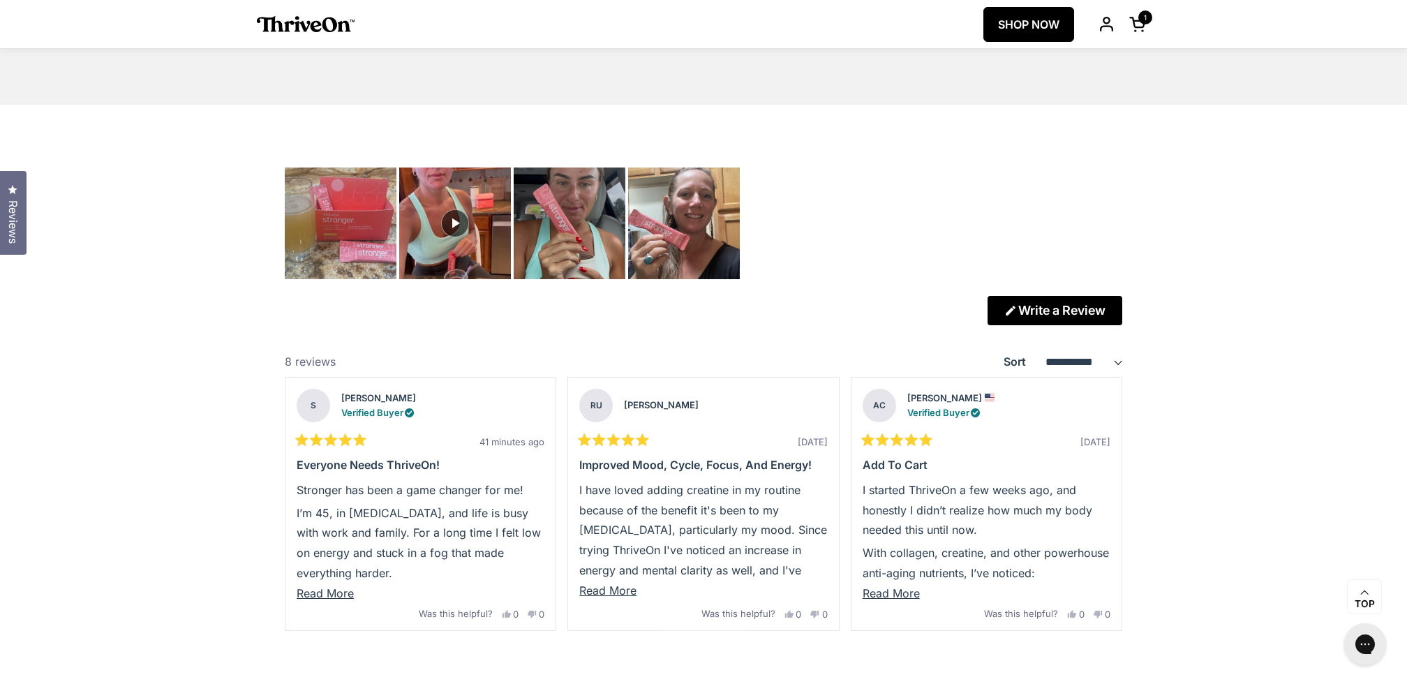
scroll to position [3743, 0]
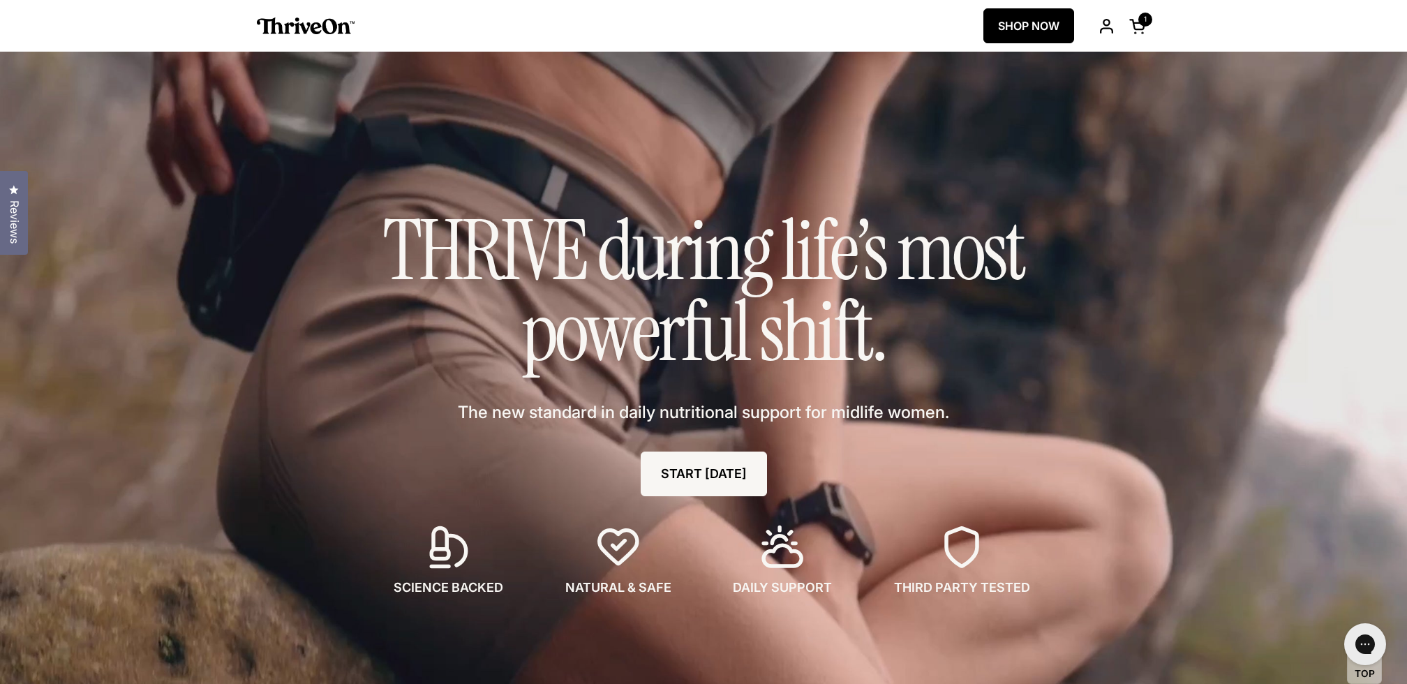
click at [15, 216] on span "Reviews" at bounding box center [14, 221] width 18 height 43
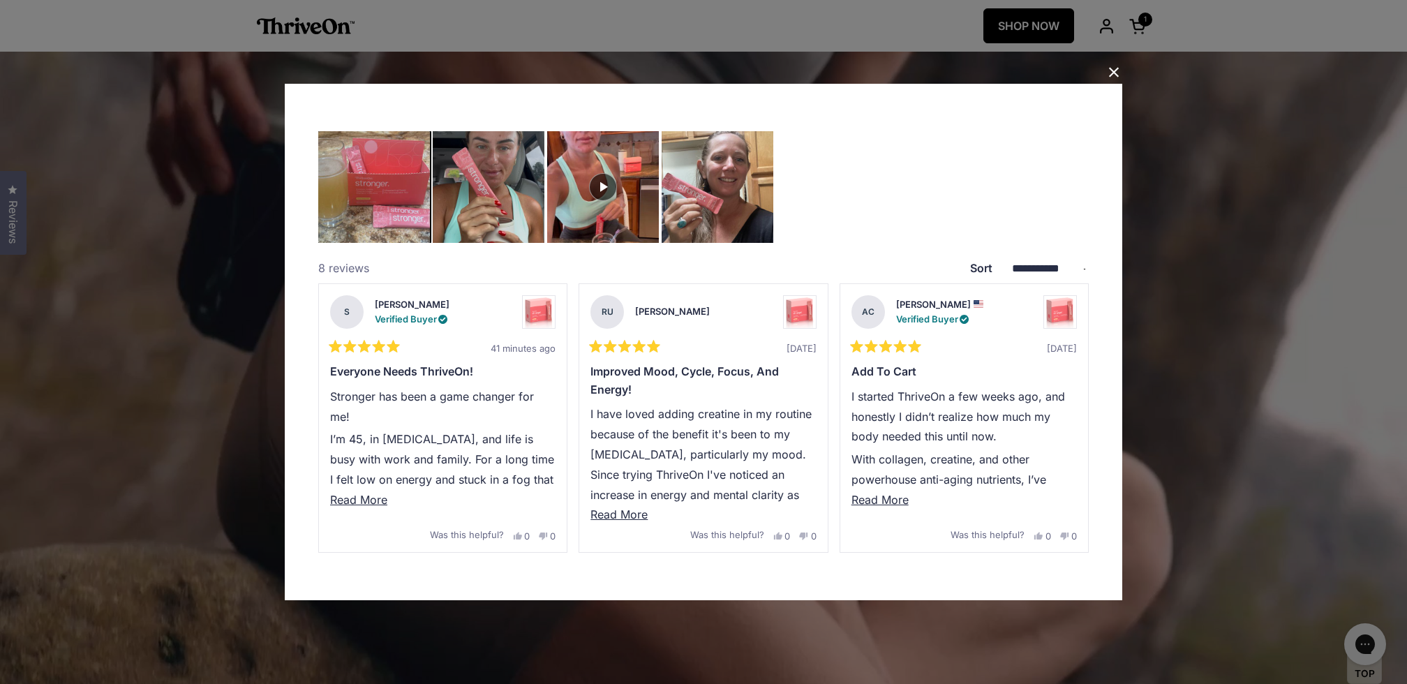
click at [414, 229] on img "Carousel of customer-uploaded media. Press left and right arrows to navigate. P…" at bounding box center [373, 186] width 117 height 117
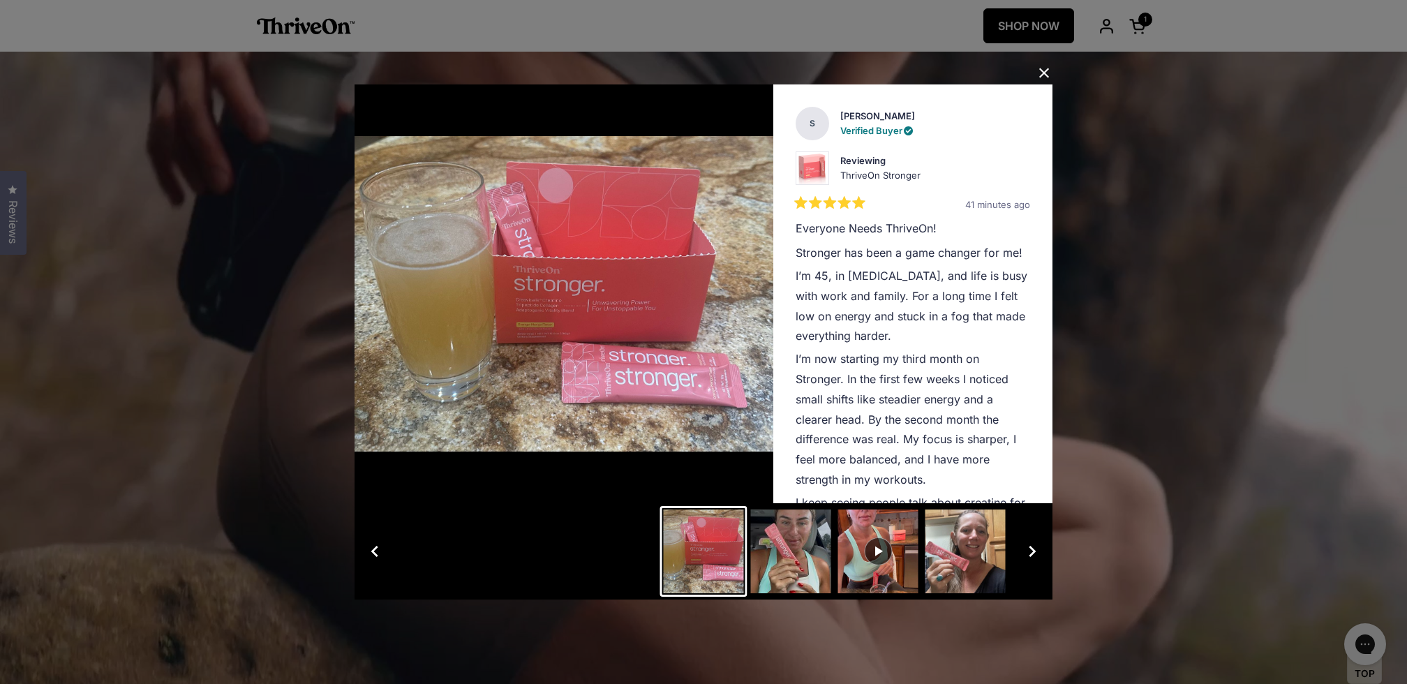
click at [785, 568] on button "Slide 2" at bounding box center [790, 551] width 87 height 91
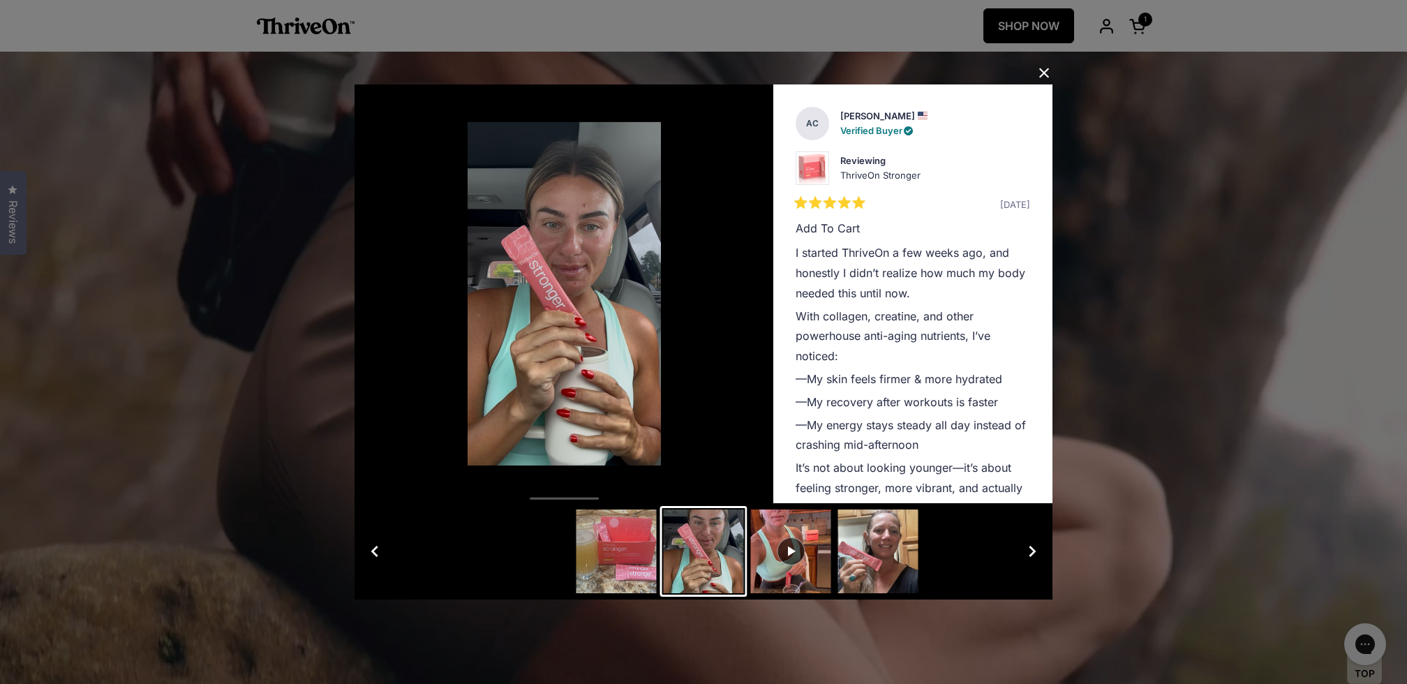
click at [828, 570] on button "Slide 3" at bounding box center [790, 551] width 87 height 91
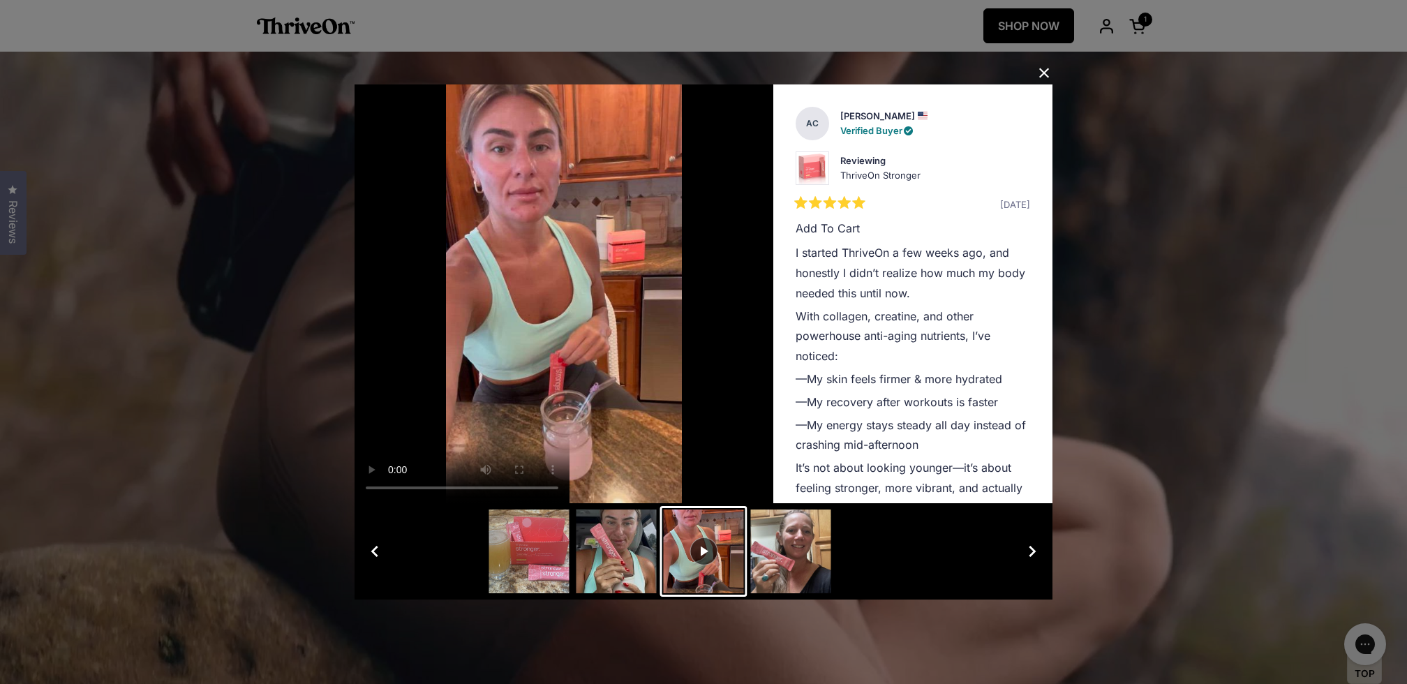
click at [819, 568] on button "Slide 4" at bounding box center [790, 551] width 87 height 91
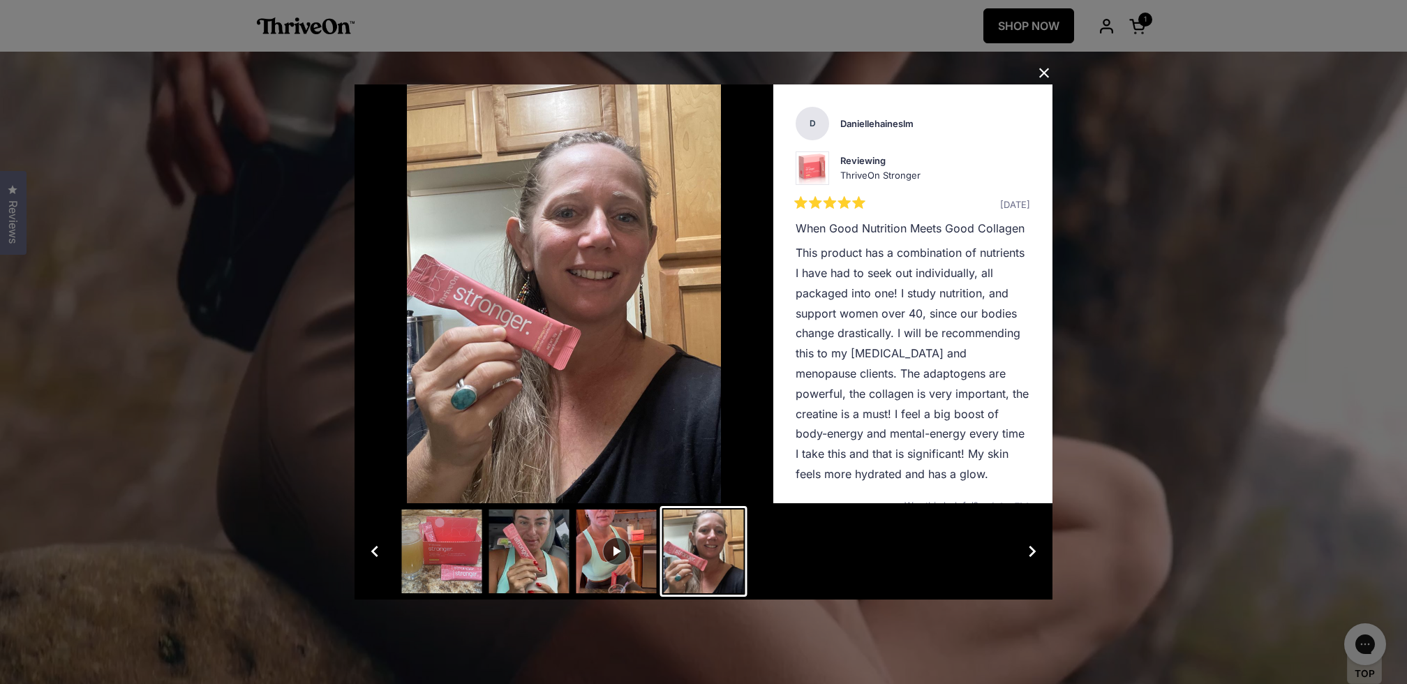
click at [1041, 70] on button "Close Dialog" at bounding box center [1044, 73] width 22 height 22
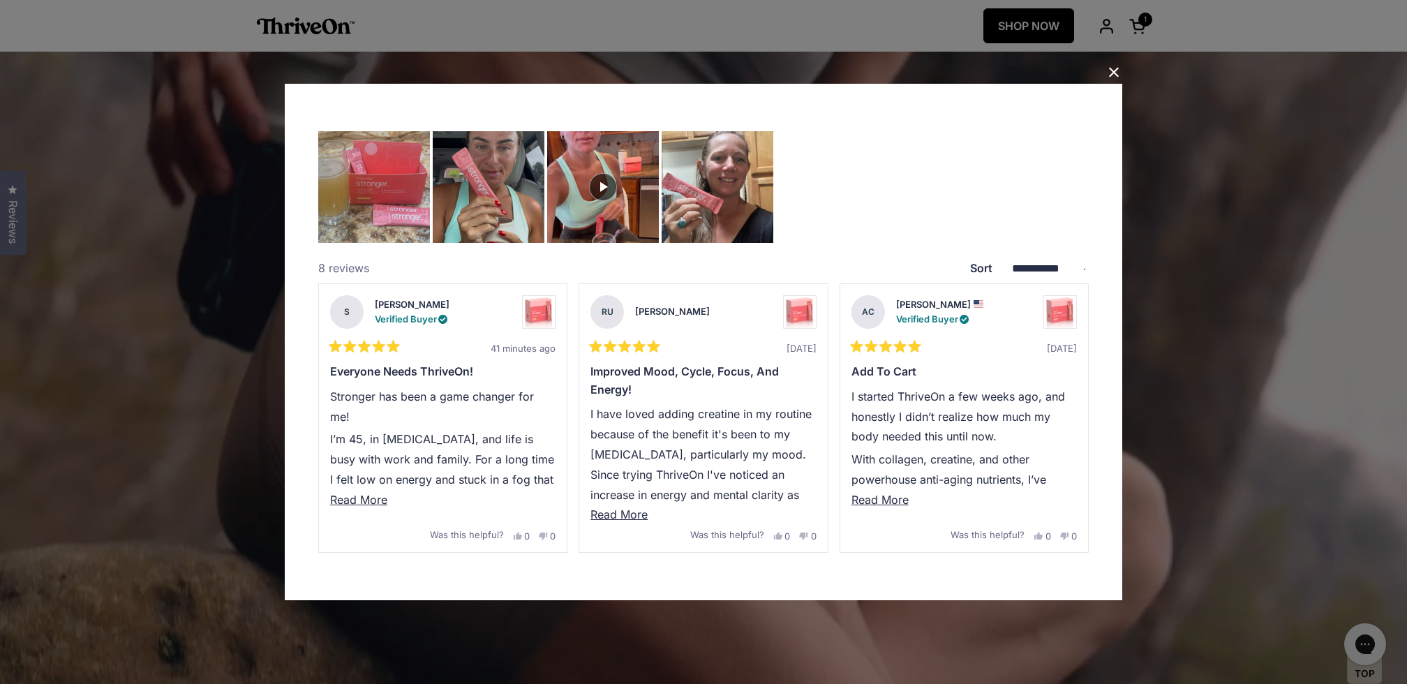
click at [1111, 67] on button "Close Dialog" at bounding box center [1114, 72] width 22 height 22
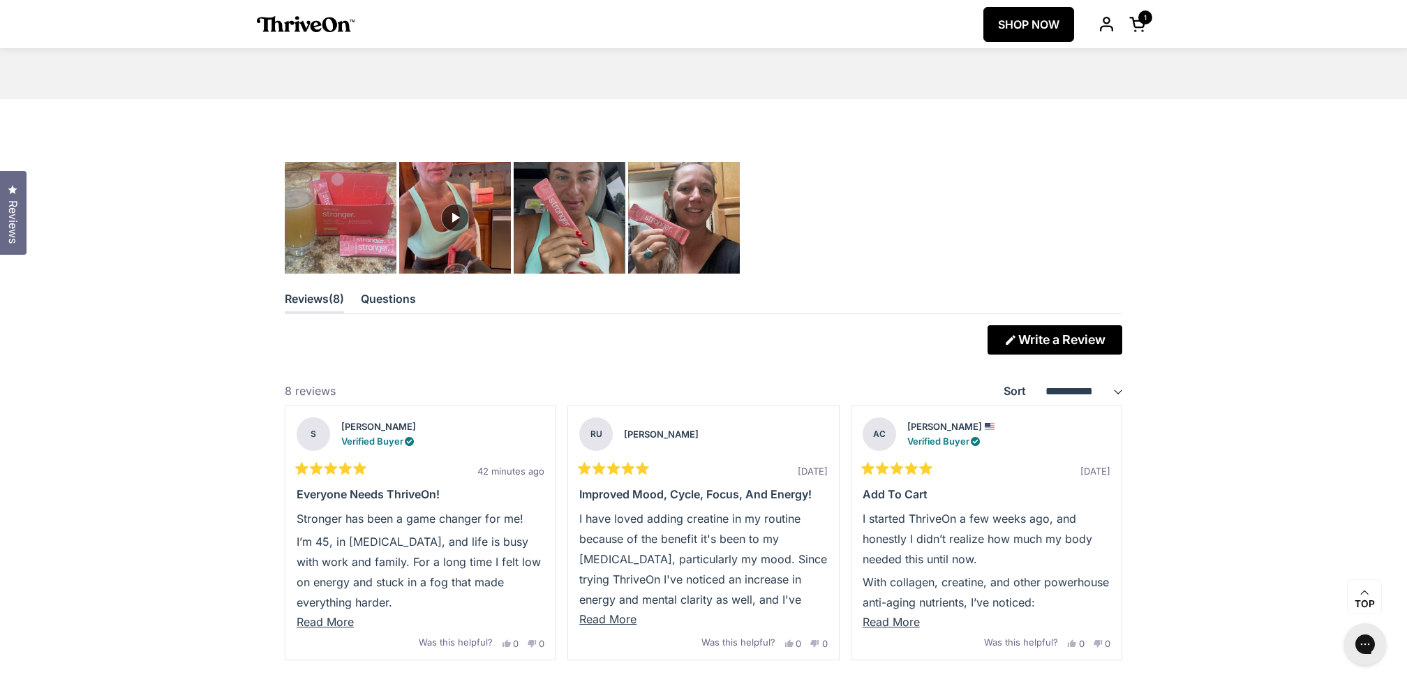
scroll to position [3747, 0]
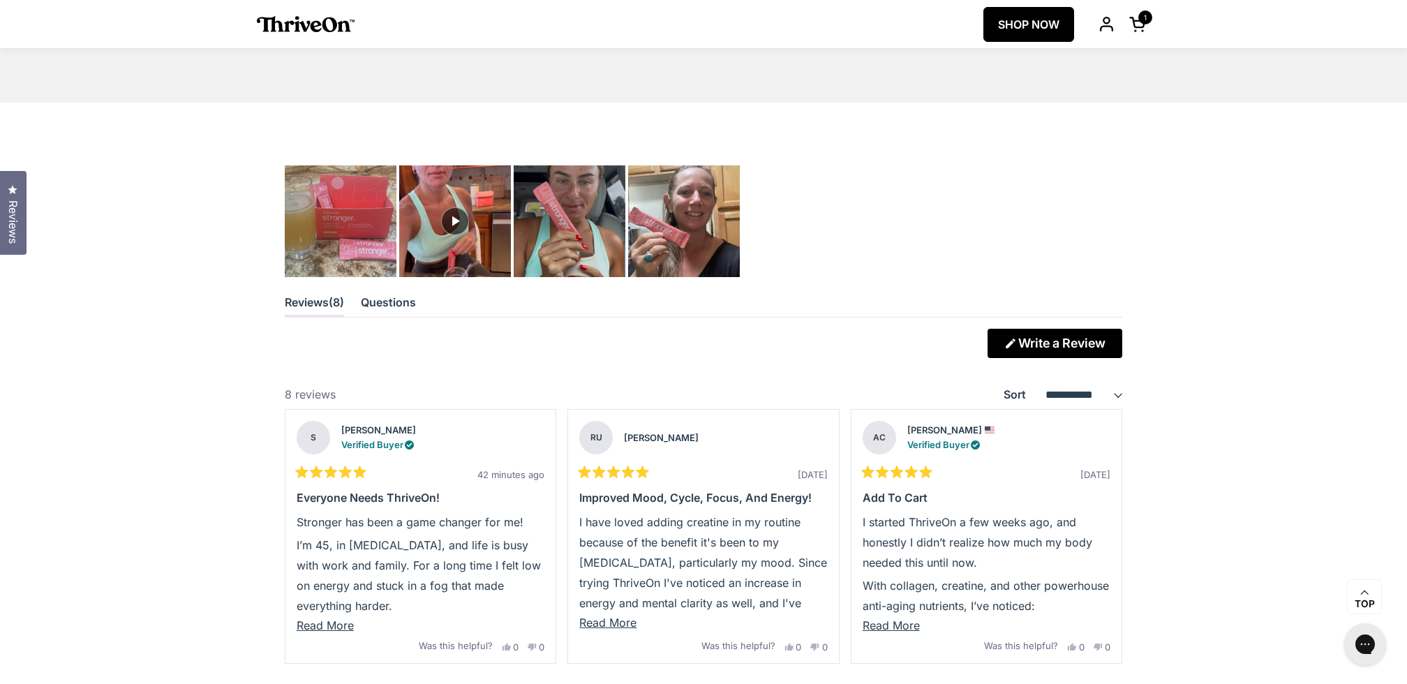
click at [405, 300] on button "Questions (tab collapsed)" at bounding box center [388, 305] width 55 height 23
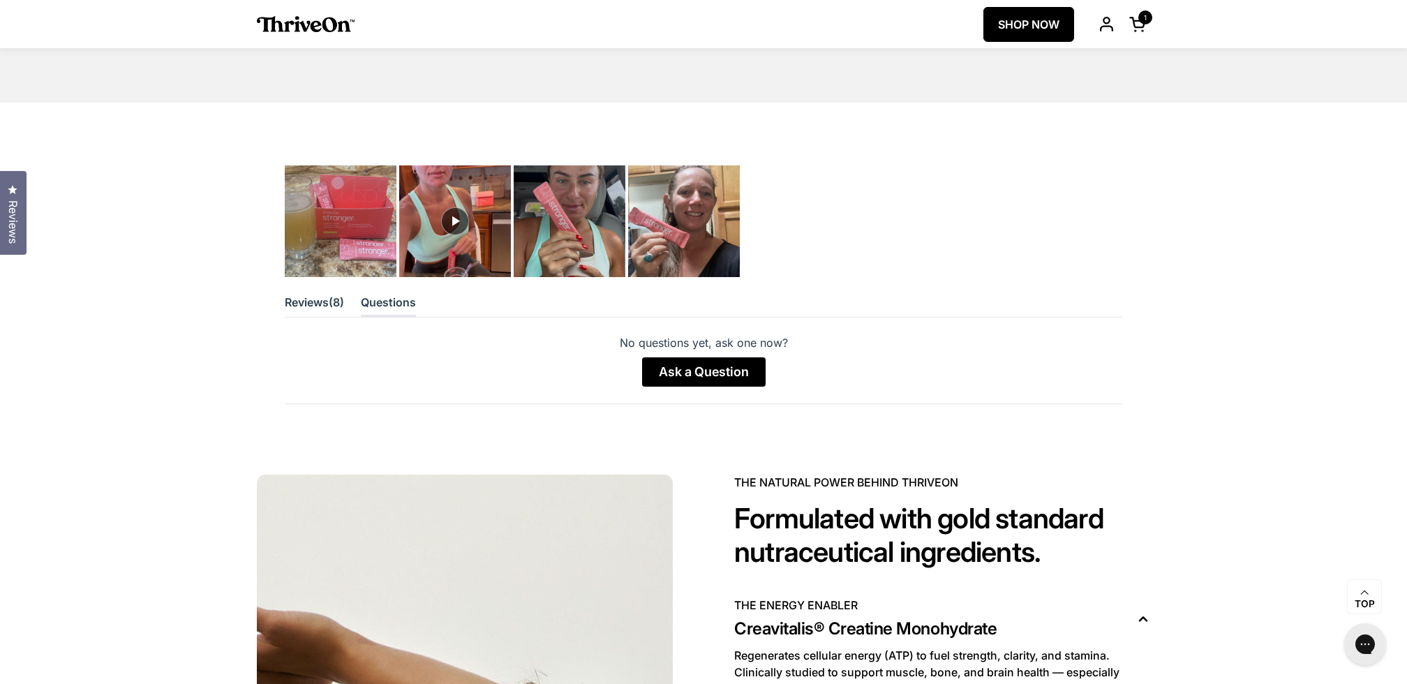
click at [314, 298] on button "Reviews 8 (tab collapsed)" at bounding box center [314, 305] width 59 height 23
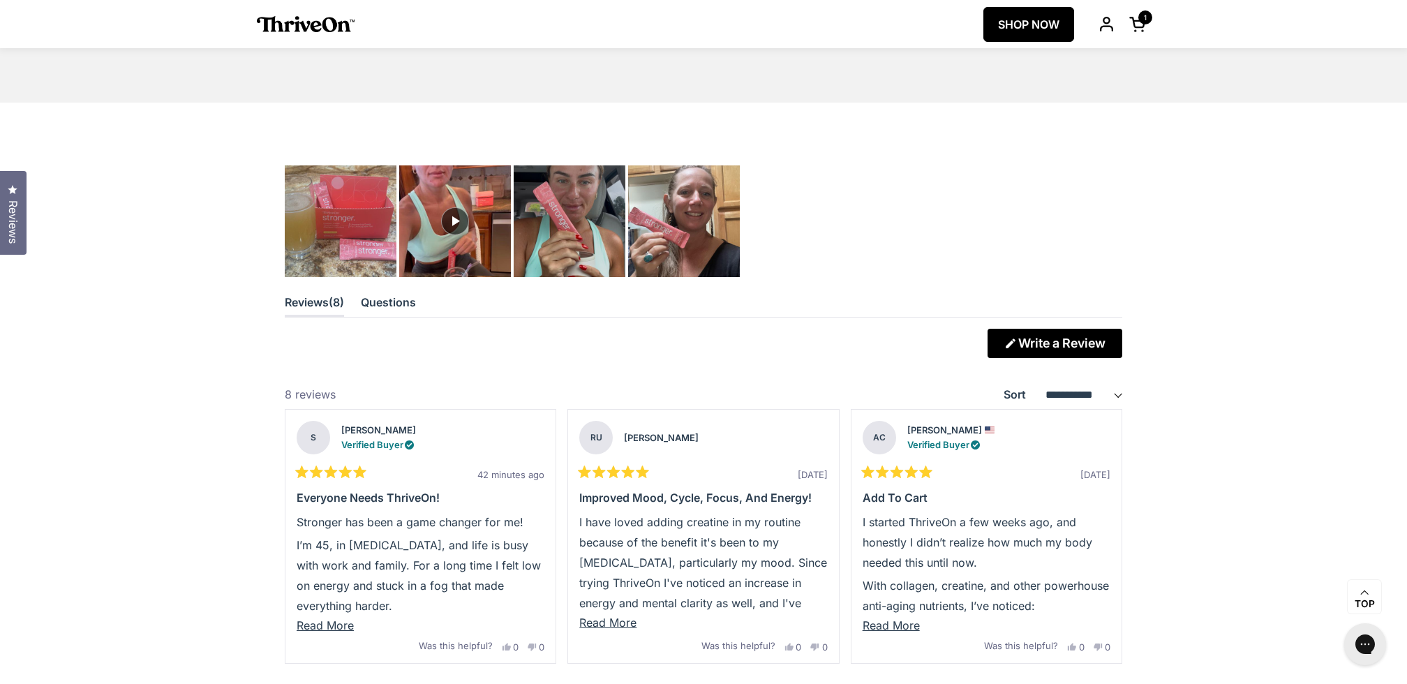
click at [405, 294] on button "Questions (tab collapsed)" at bounding box center [388, 305] width 55 height 23
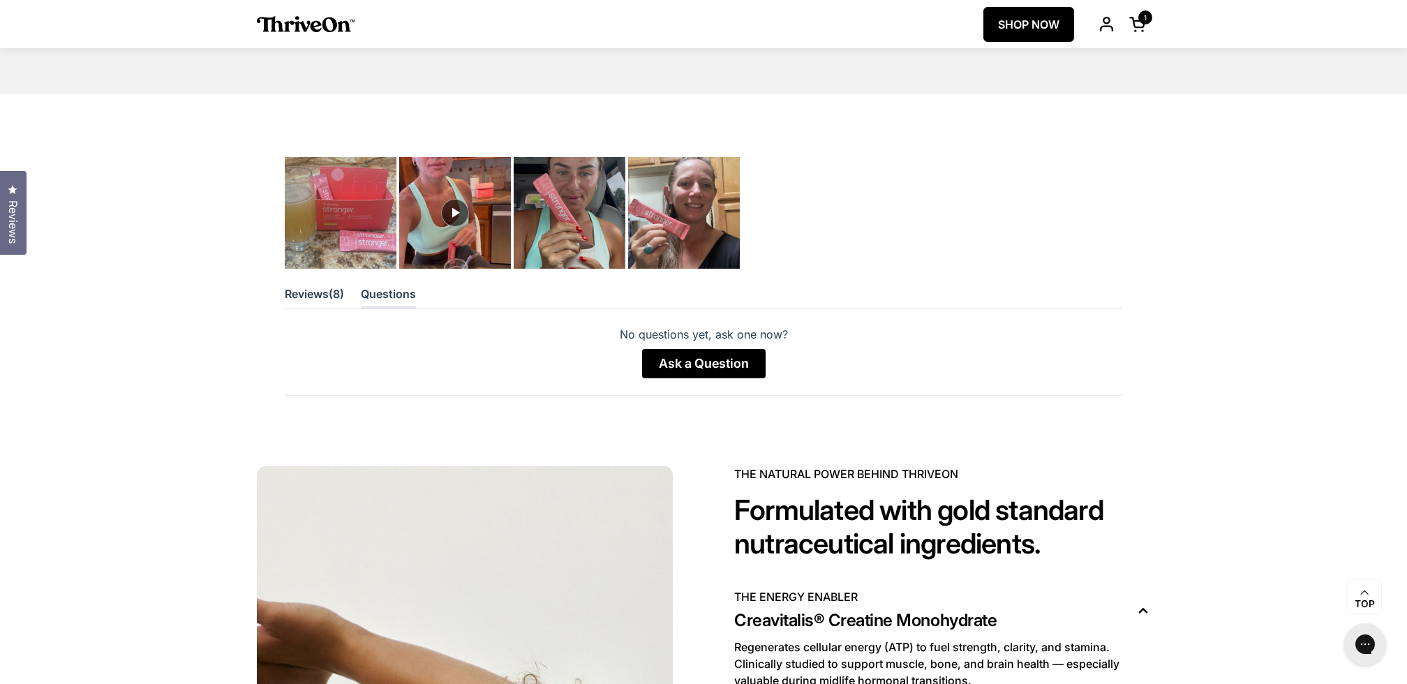
scroll to position [3750, 0]
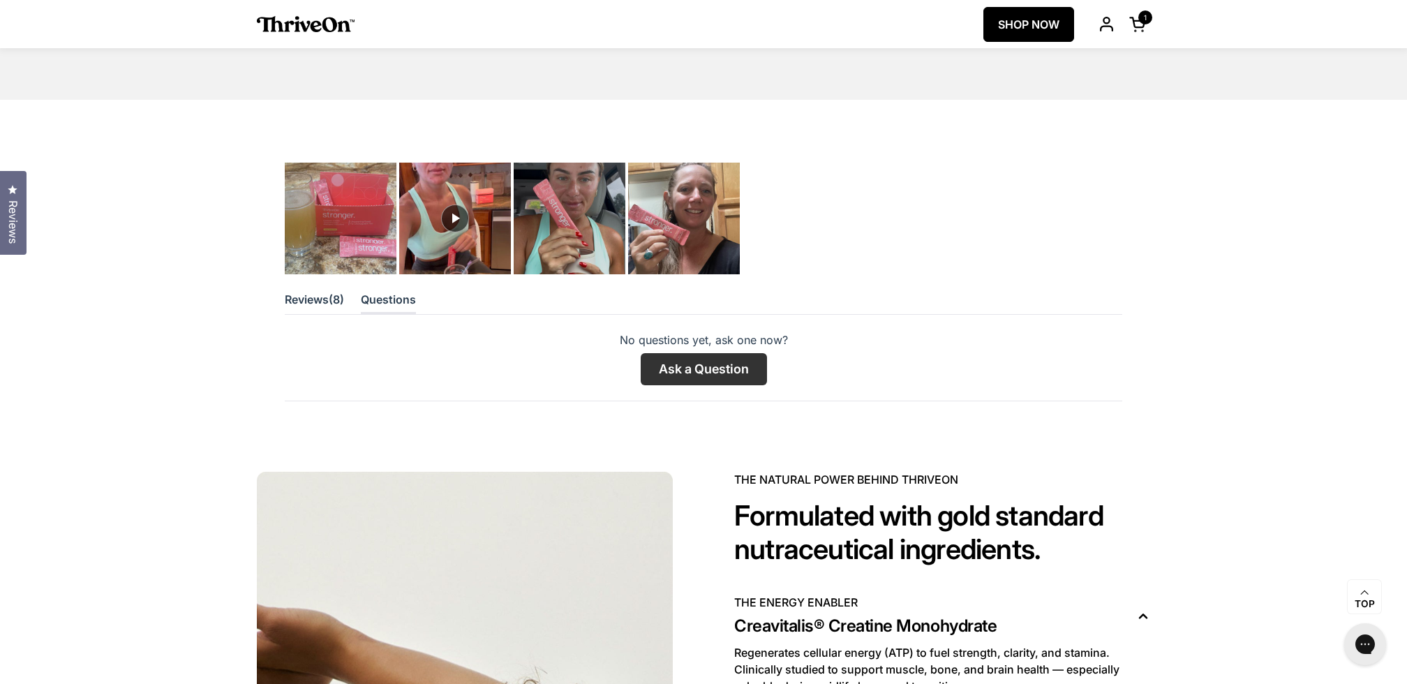
click at [676, 364] on link "Ask a Question (Opens in a new window)" at bounding box center [704, 369] width 124 height 29
click at [318, 292] on button "Reviews 8 (tab collapsed)" at bounding box center [314, 302] width 59 height 23
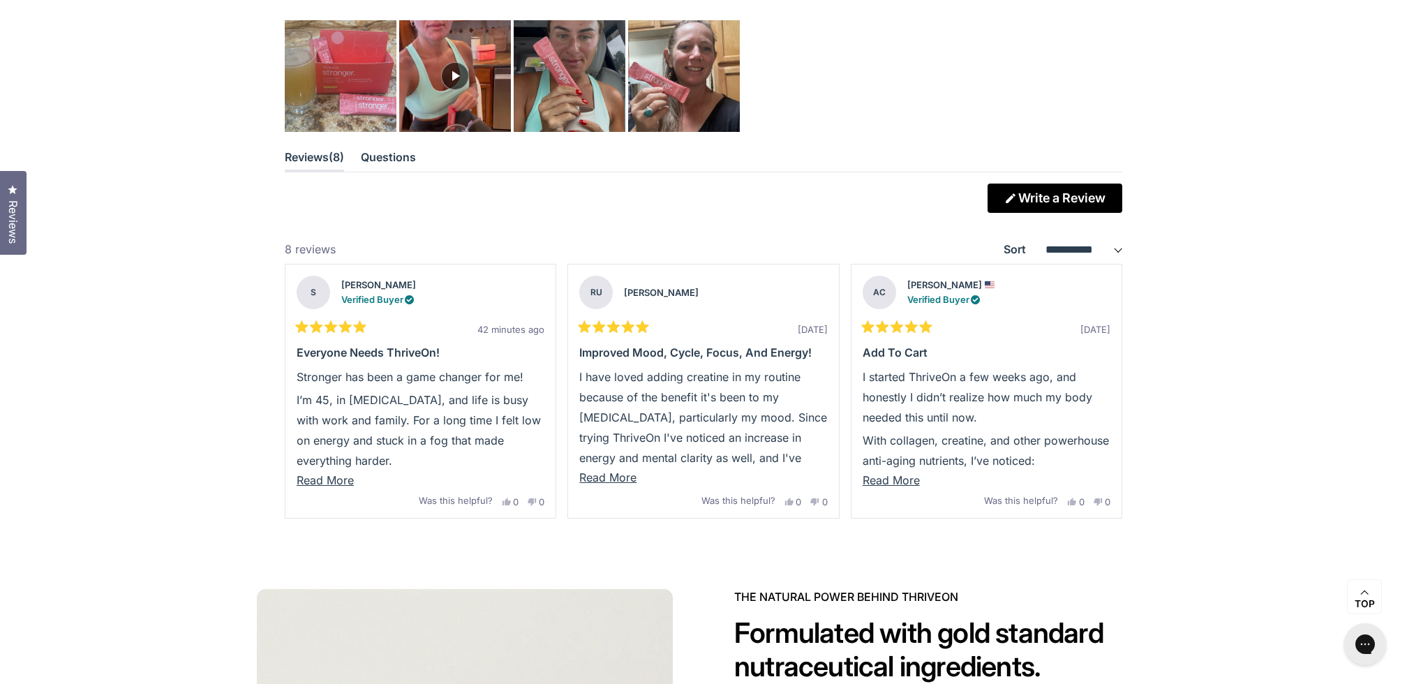
scroll to position [3895, 0]
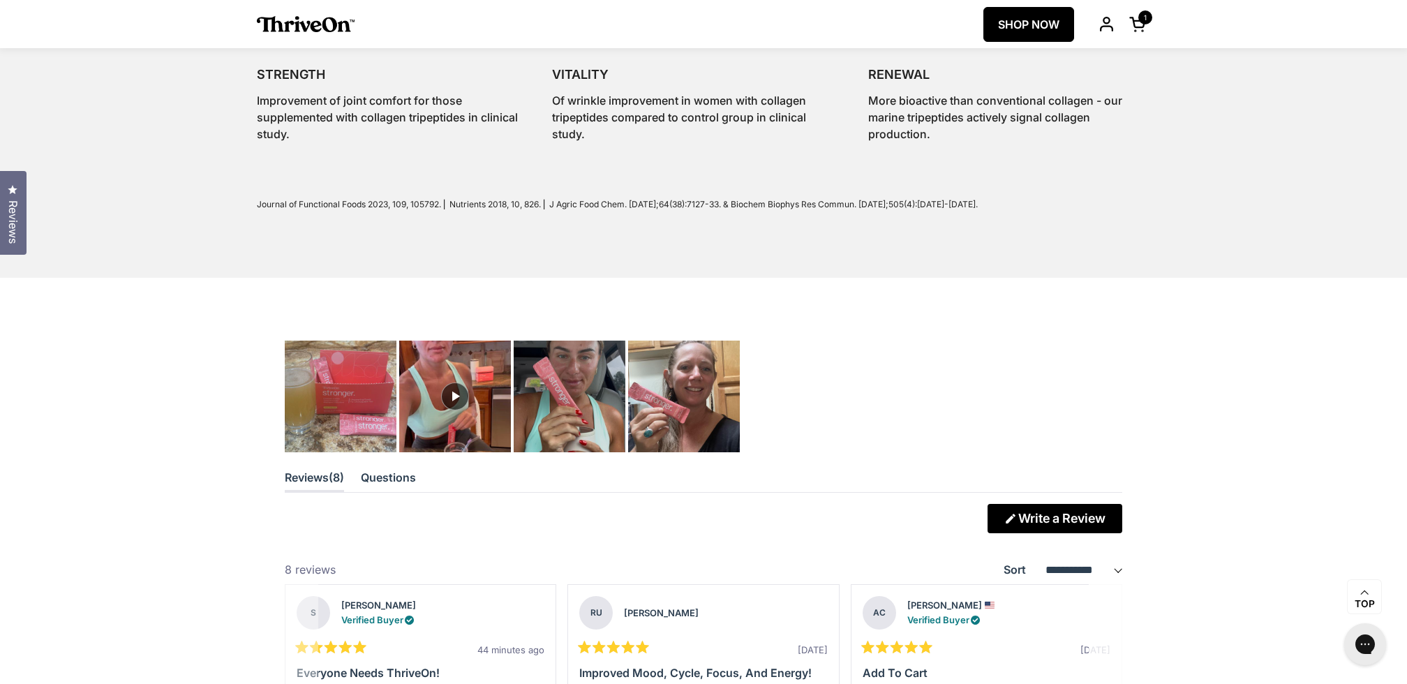
scroll to position [3537, 0]
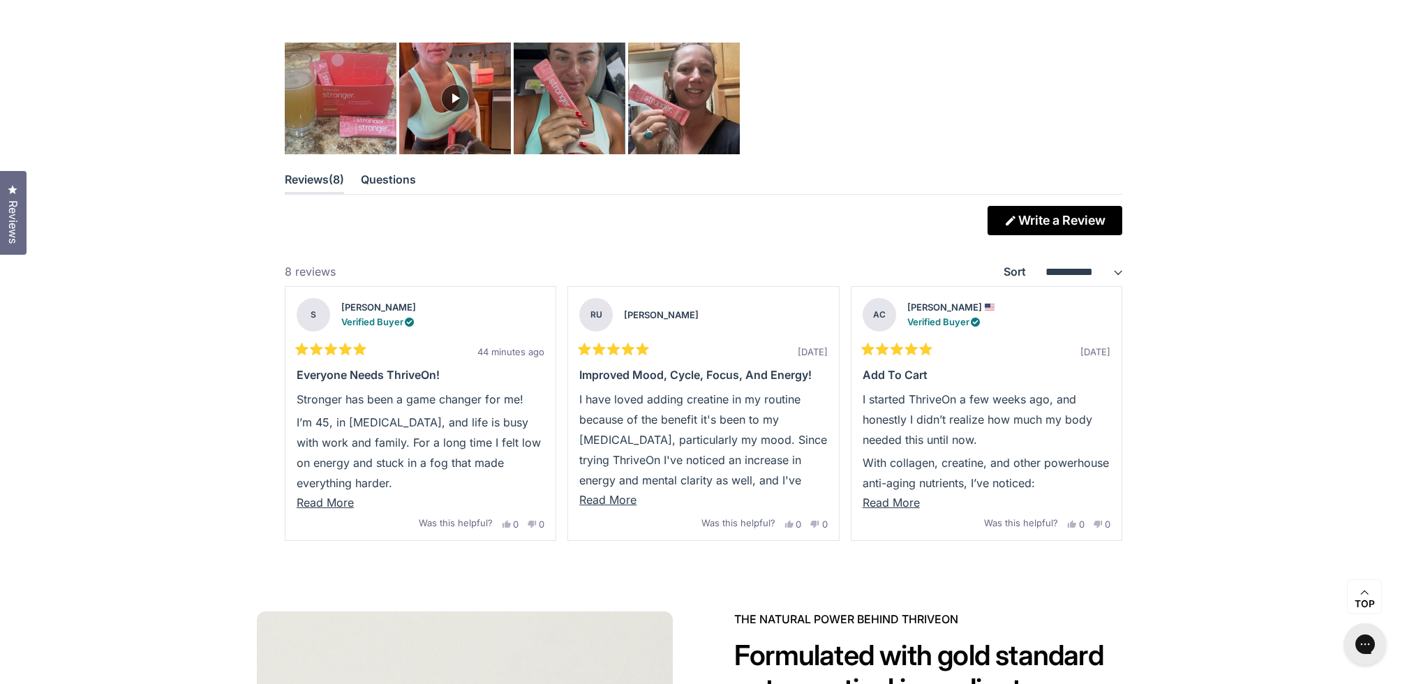
scroll to position [3870, 0]
